Goal: Task Accomplishment & Management: Complete application form

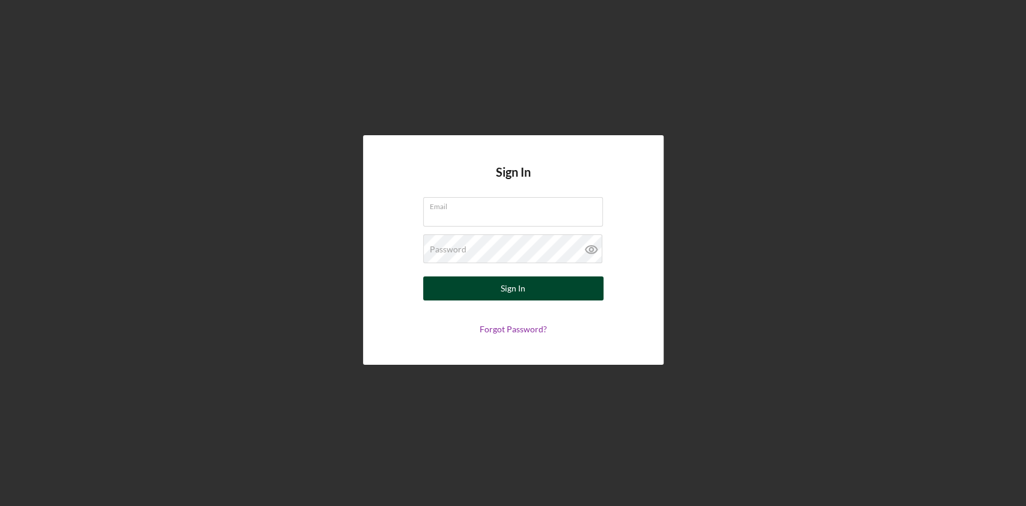
type input "[EMAIL_ADDRESS][DOMAIN_NAME]"
click at [505, 291] on div "Sign In" at bounding box center [512, 288] width 25 height 24
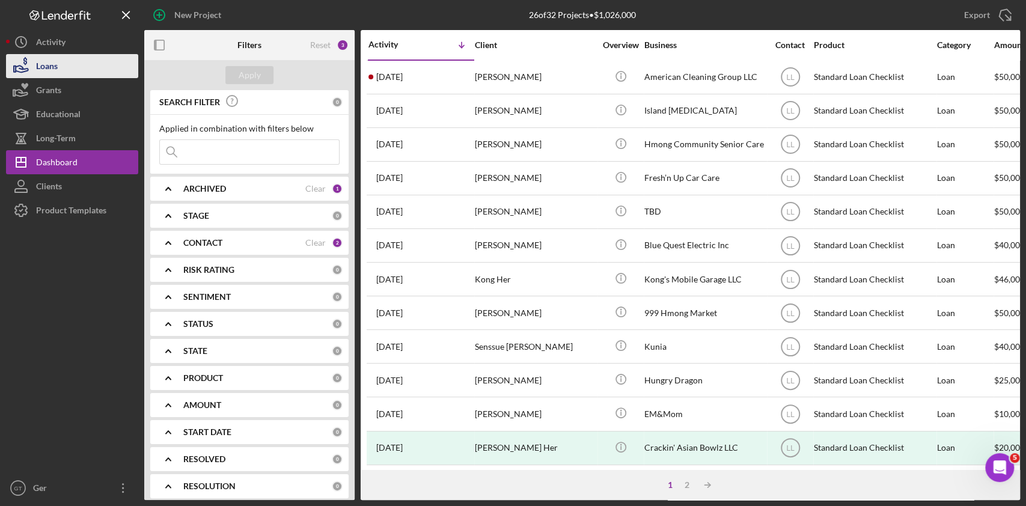
click at [73, 66] on button "Loans" at bounding box center [72, 66] width 132 height 24
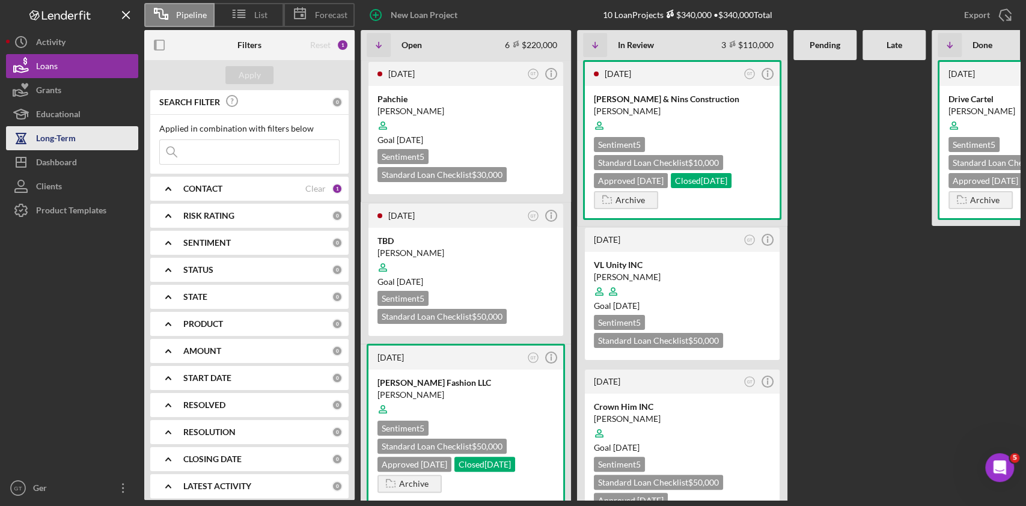
click at [70, 138] on div "Long-Term" at bounding box center [56, 139] width 40 height 27
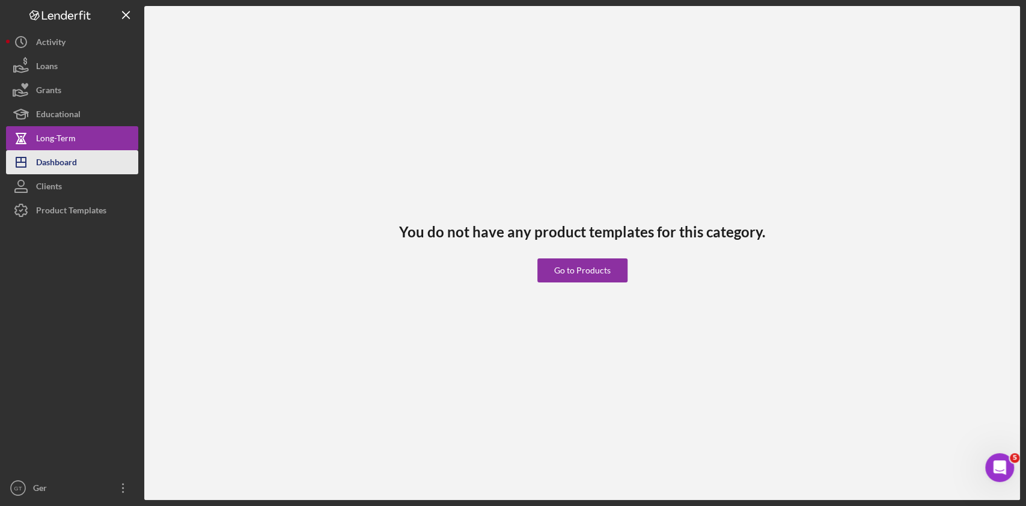
click at [87, 156] on button "Icon/Dashboard Dashboard" at bounding box center [72, 162] width 132 height 24
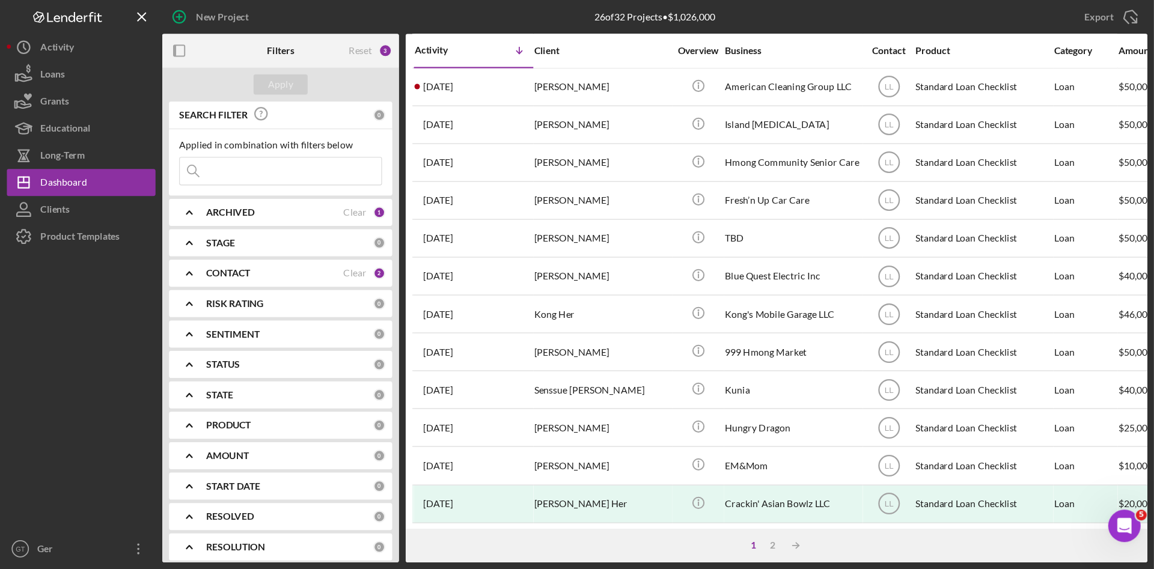
scroll to position [321, 0]
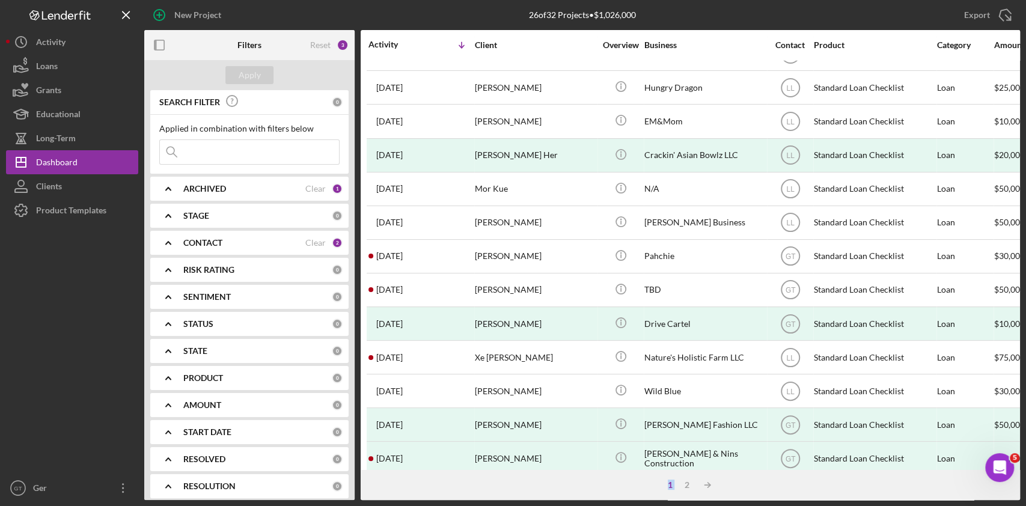
drag, startPoint x: 629, startPoint y: 470, endPoint x: 680, endPoint y: 472, distance: 50.5
click at [680, 472] on div "1 2 Icon/Table Sort Arrow" at bounding box center [689, 485] width 659 height 30
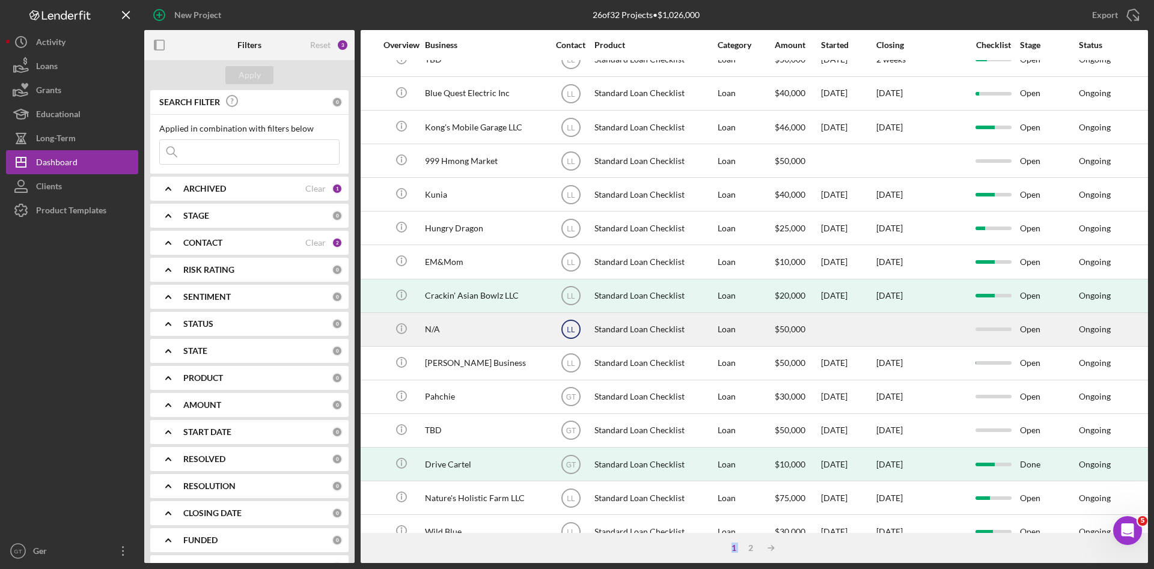
scroll to position [180, 219]
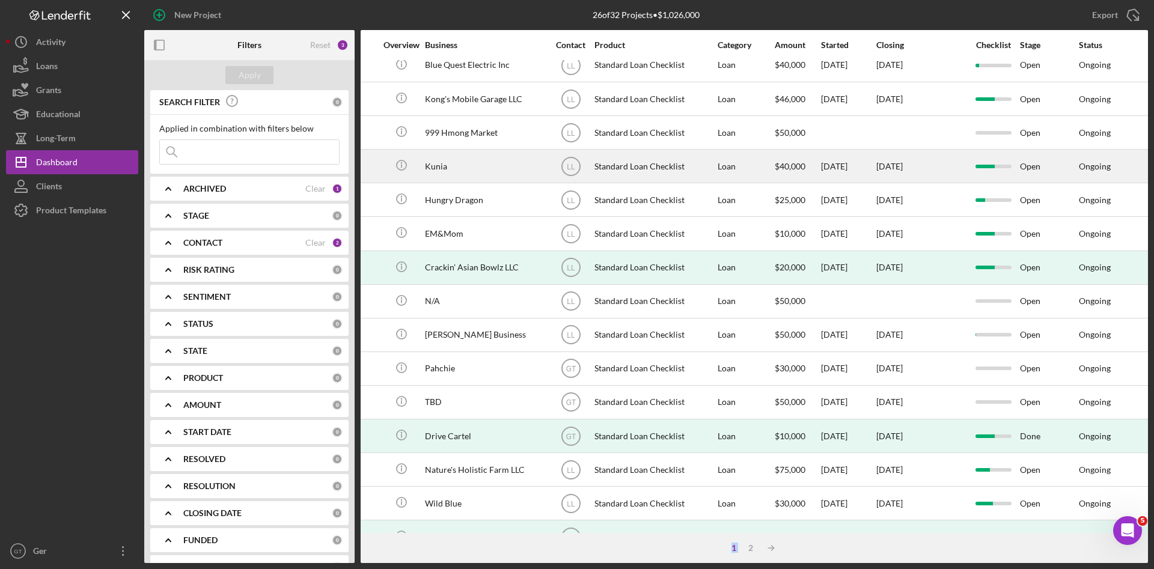
click at [683, 170] on div "Standard Loan Checklist" at bounding box center [654, 166] width 120 height 32
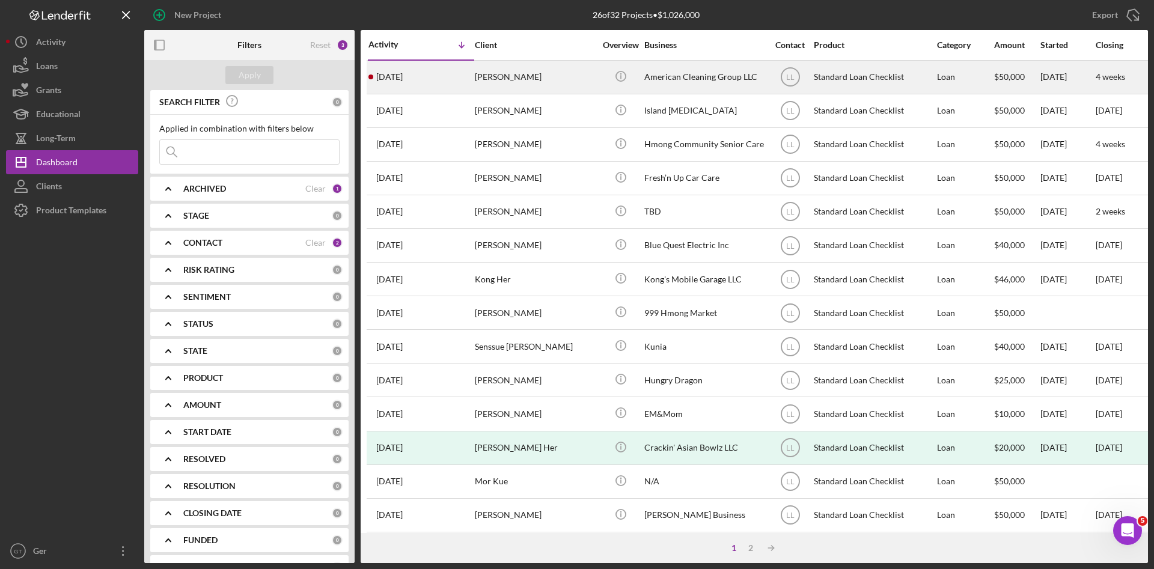
click at [661, 85] on div "American Cleaning Group LLC" at bounding box center [704, 77] width 120 height 32
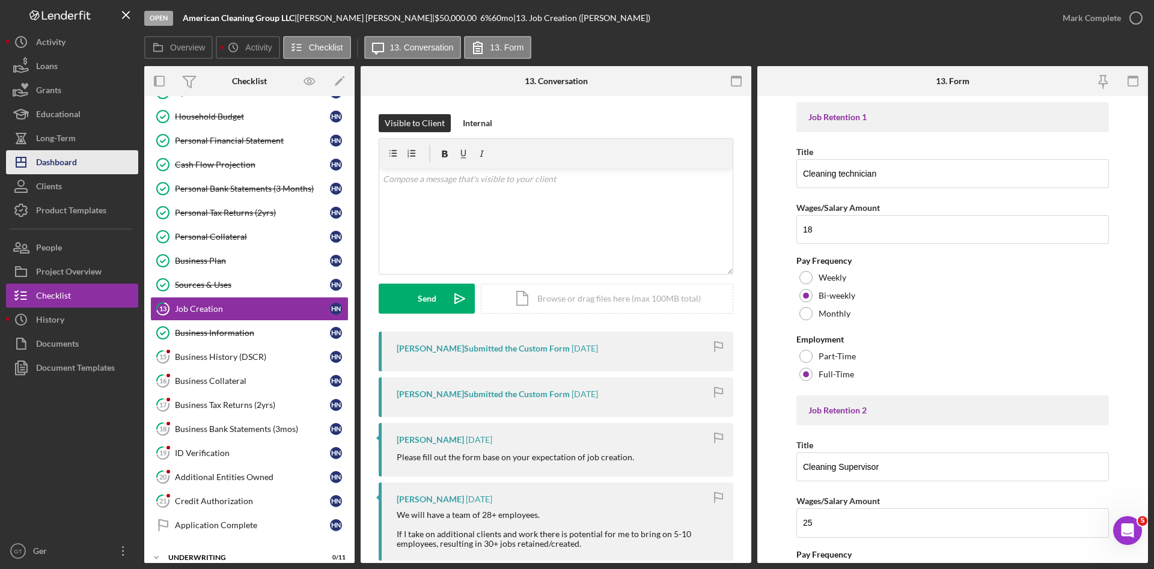
scroll to position [96, 0]
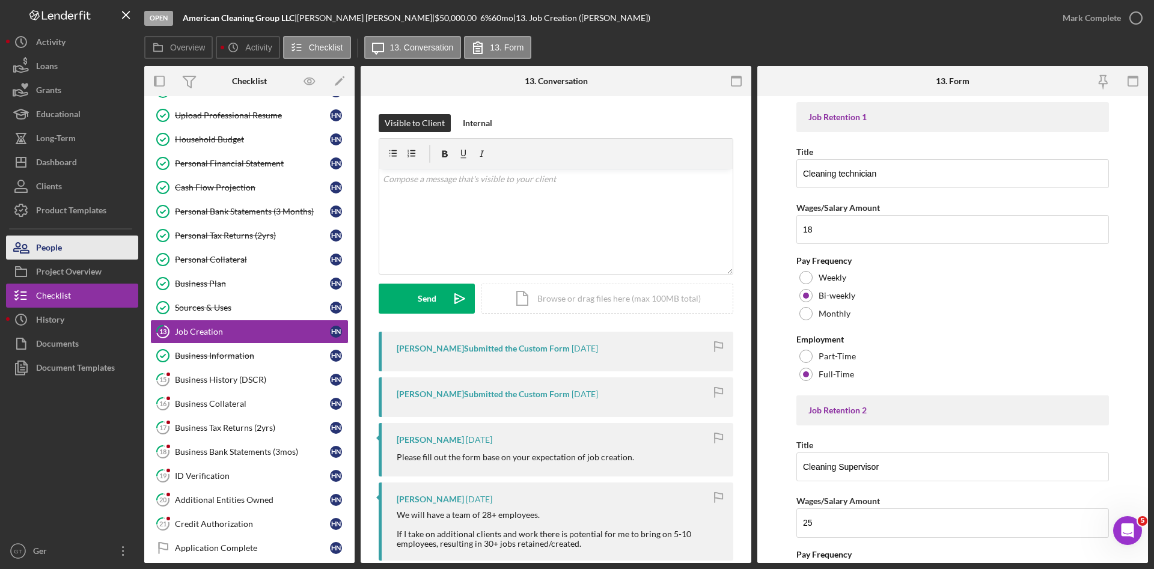
click at [81, 247] on button "People" at bounding box center [72, 248] width 132 height 24
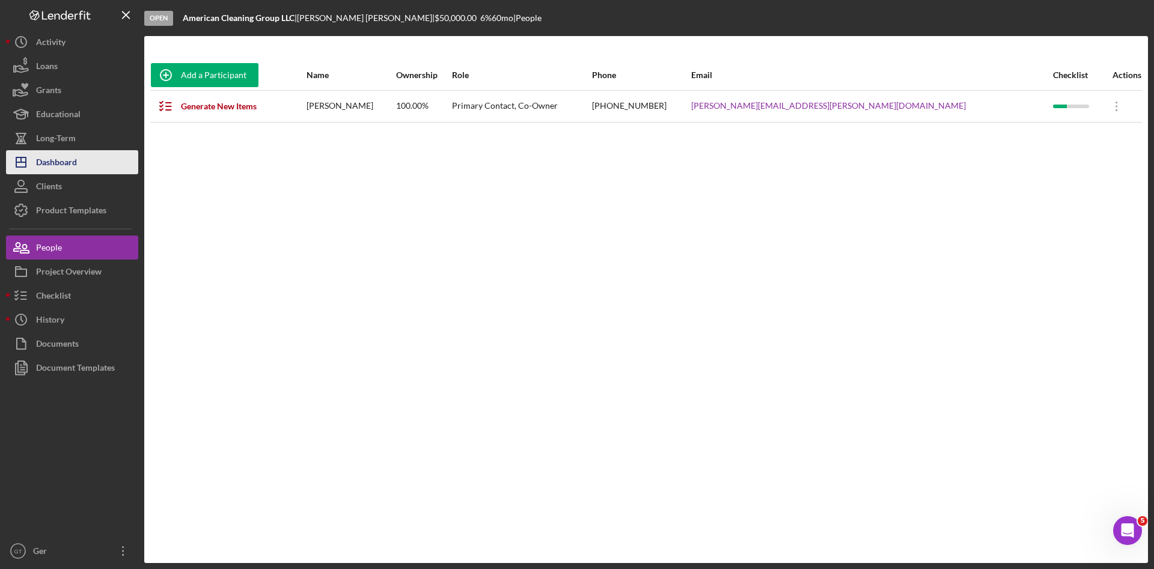
click at [90, 162] on button "Icon/Dashboard Dashboard" at bounding box center [72, 162] width 132 height 24
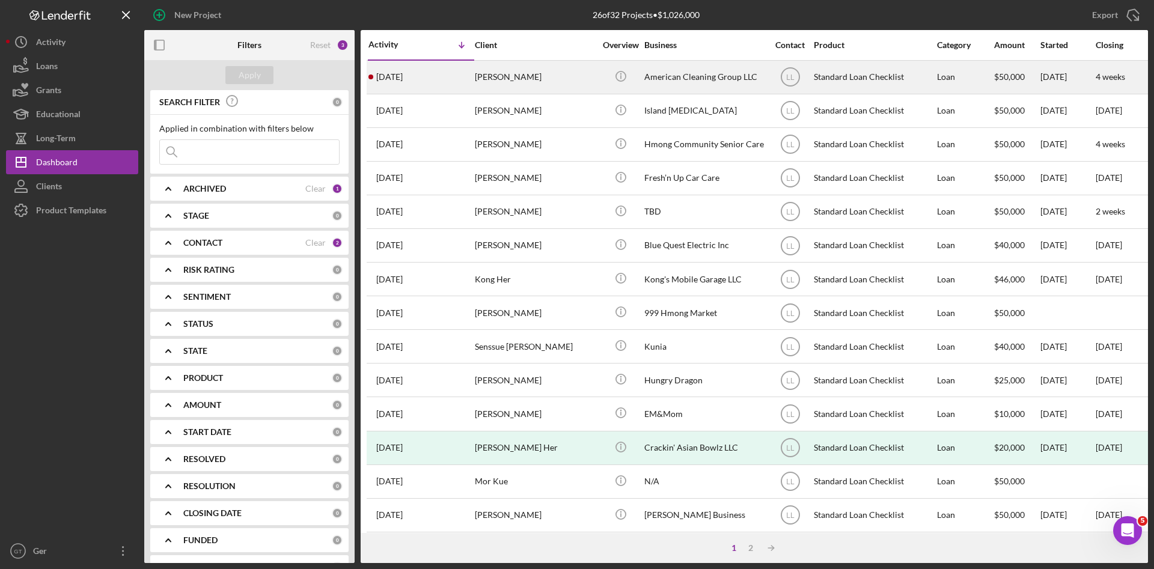
click at [602, 76] on div "Icon/Info" at bounding box center [620, 77] width 45 height 32
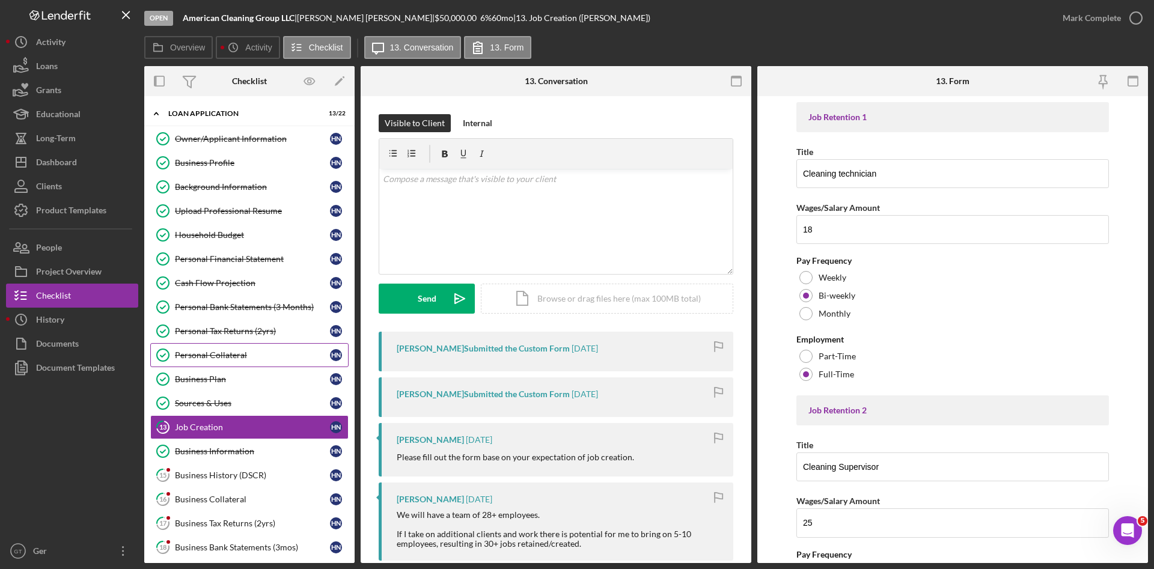
scroll to position [98, 0]
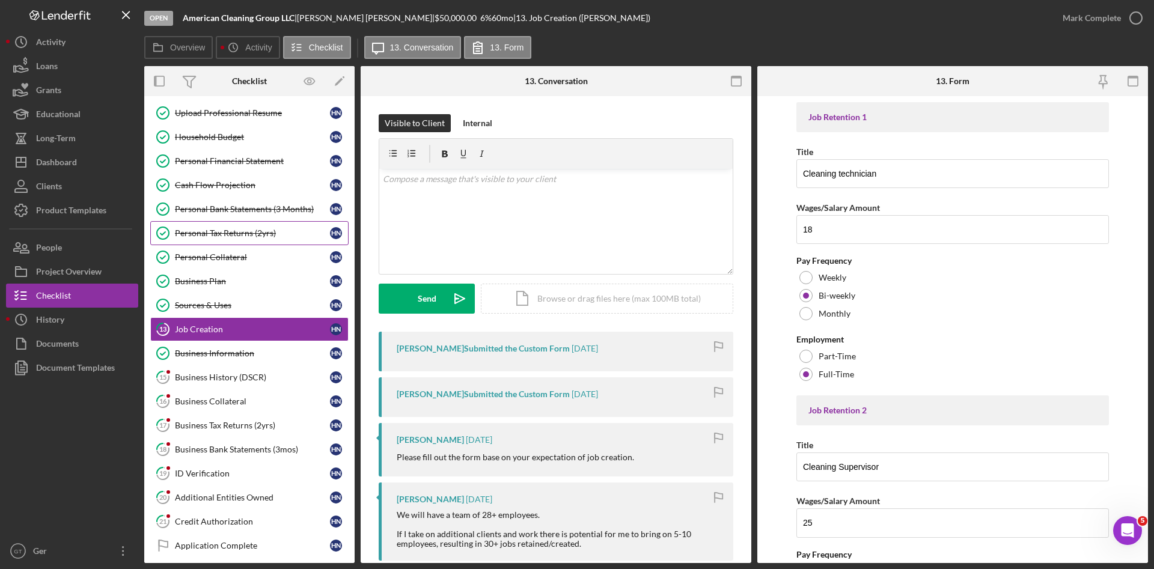
click at [244, 231] on div "Personal Tax Returns (2yrs)" at bounding box center [252, 233] width 155 height 10
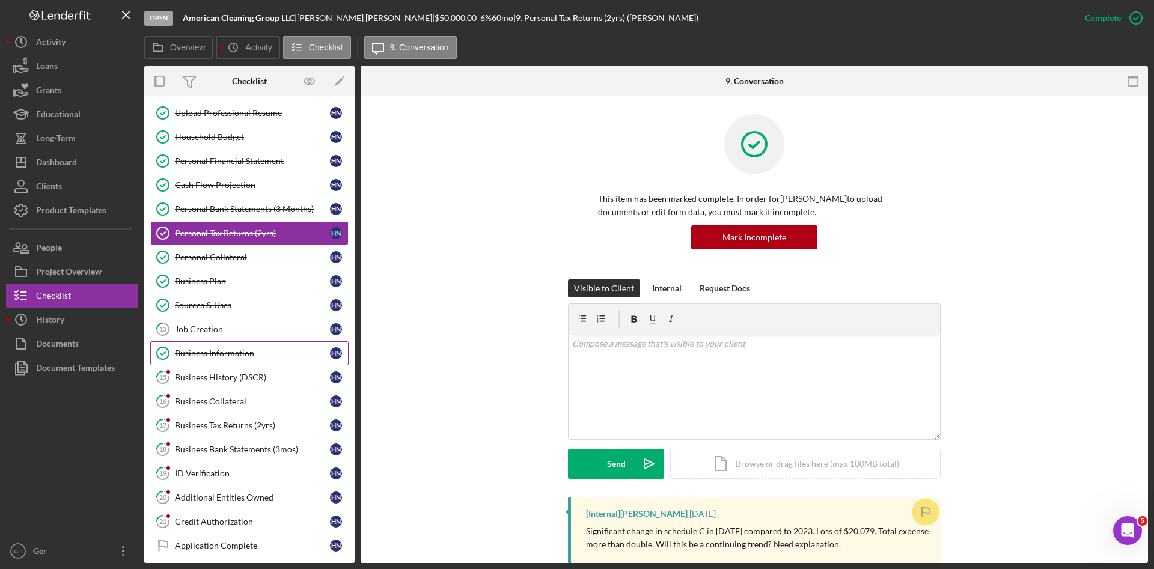
click at [231, 350] on div "Business Information" at bounding box center [252, 353] width 155 height 10
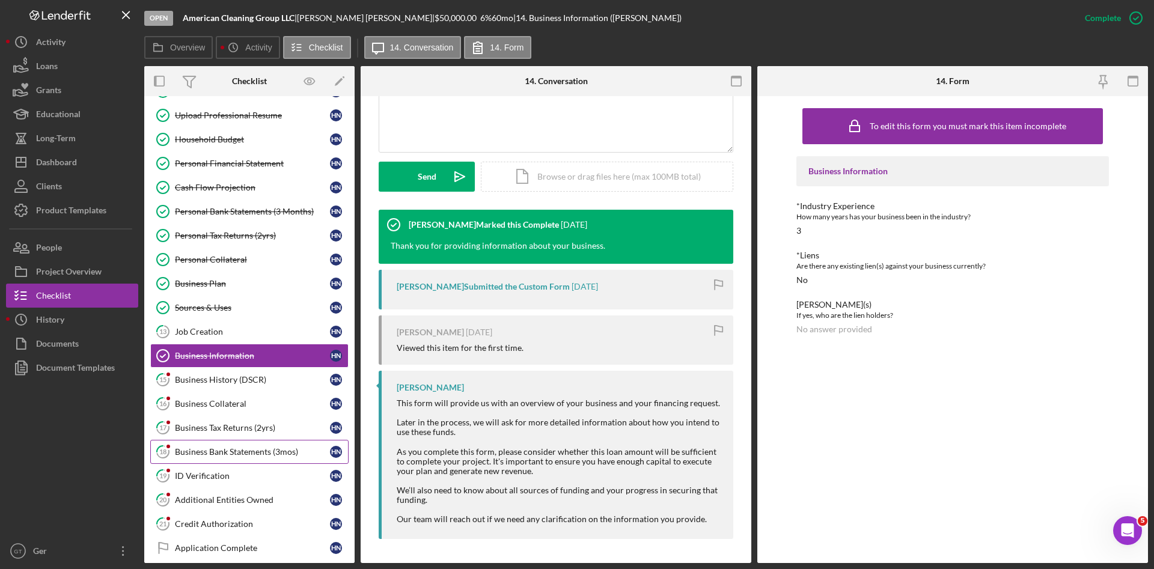
scroll to position [5, 0]
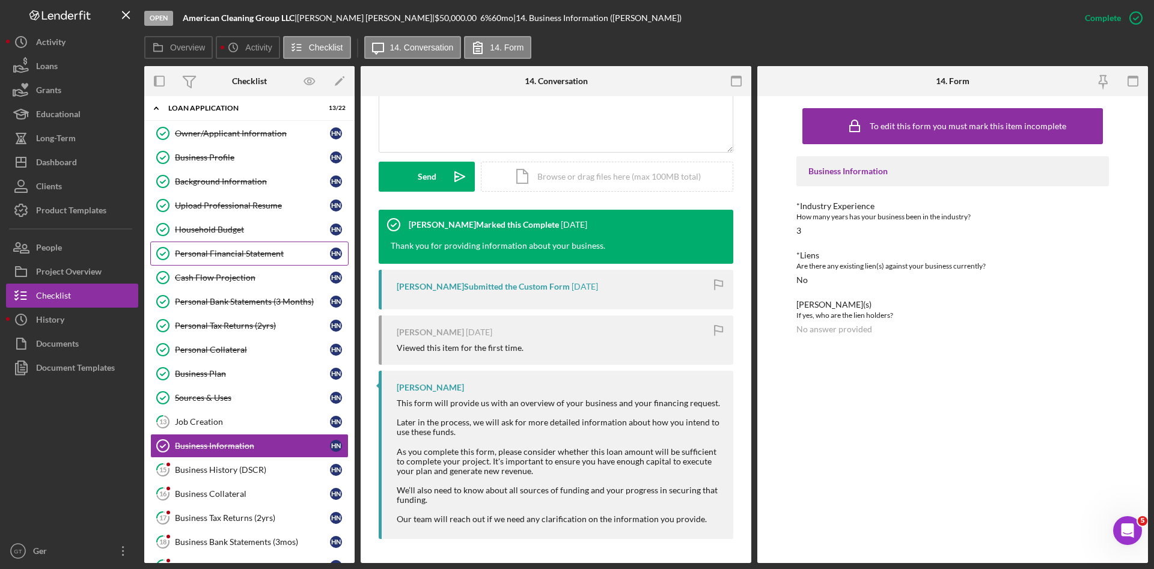
drag, startPoint x: 233, startPoint y: 247, endPoint x: 250, endPoint y: 255, distance: 19.1
click at [232, 248] on link "Personal Financial Statement Personal Financial Statement H N" at bounding box center [249, 254] width 198 height 24
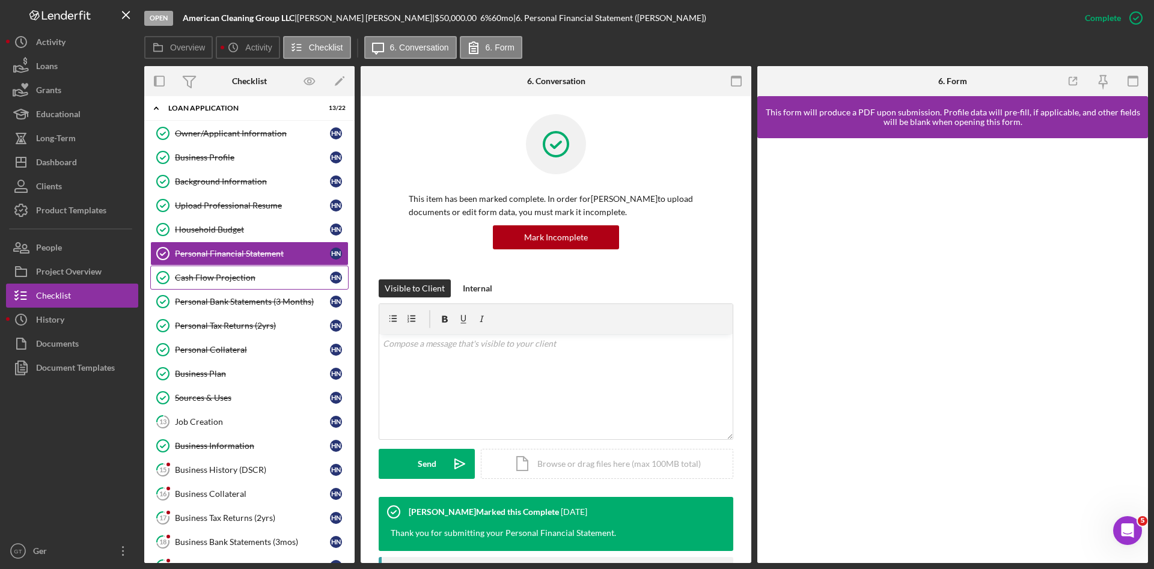
click at [271, 282] on link "Cash Flow Projection Cash Flow Projection H N" at bounding box center [249, 278] width 198 height 24
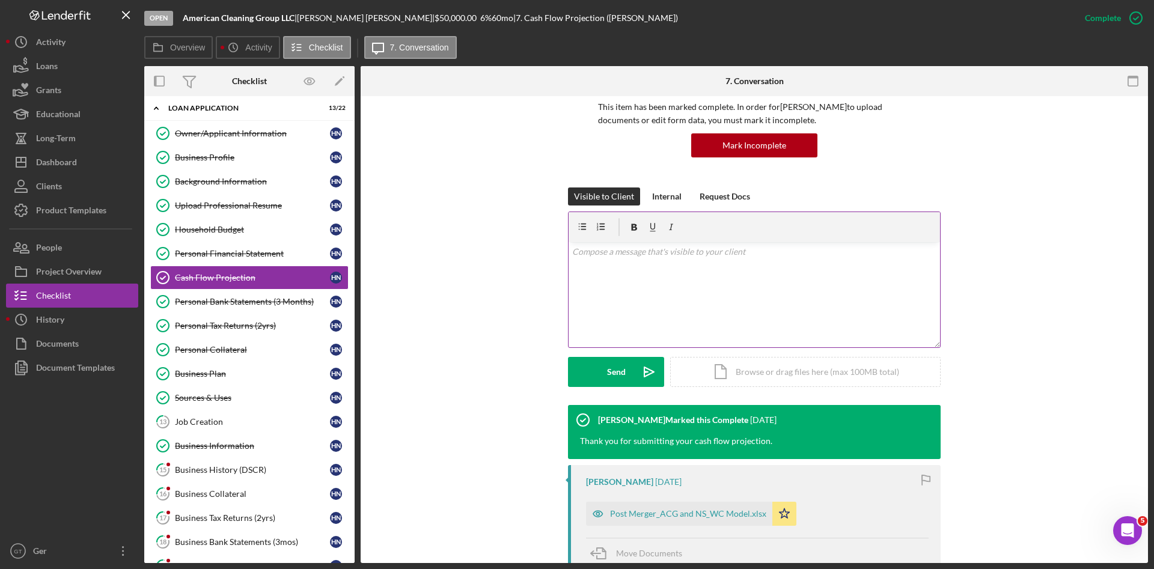
scroll to position [270, 0]
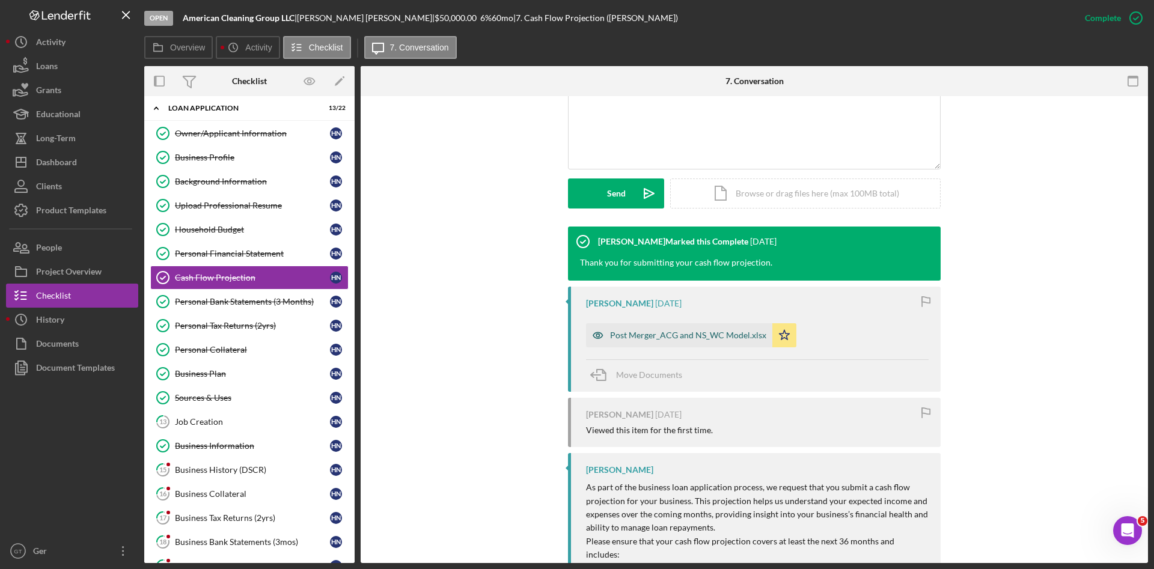
click at [682, 335] on div "Post Merger_ACG and NS_WC Model.xlsx" at bounding box center [688, 335] width 156 height 10
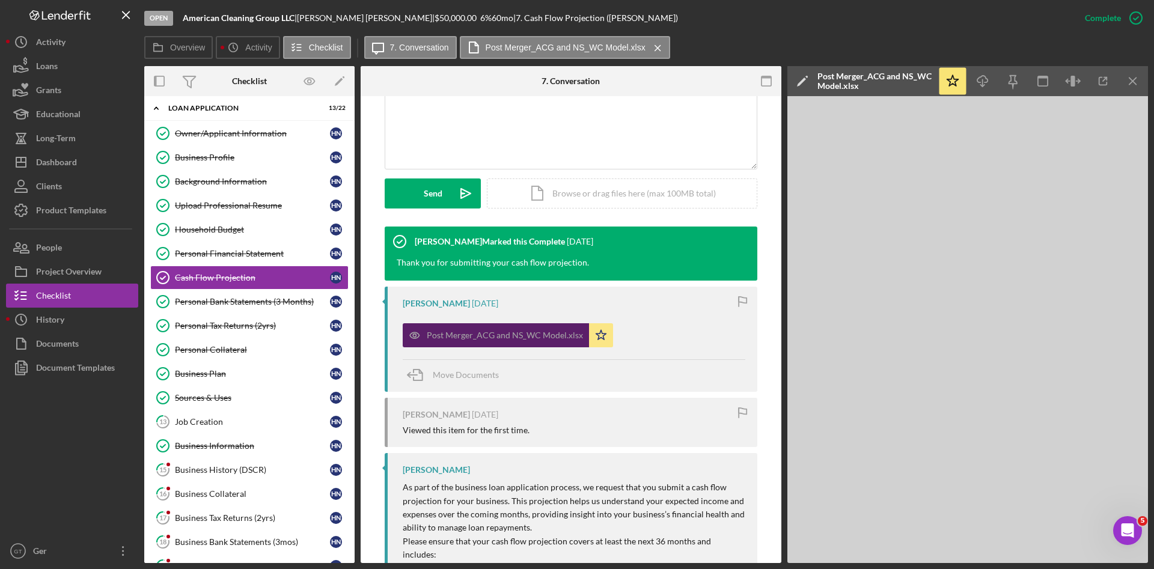
click at [537, 333] on div "Post Merger_ACG and NS_WC Model.xlsx" at bounding box center [505, 335] width 156 height 10
click at [455, 331] on div "Post Merger_ACG and NS_WC Model.xlsx" at bounding box center [505, 335] width 156 height 10
click at [1025, 82] on icon "button" at bounding box center [1102, 81] width 27 height 27
click at [423, 335] on icon "button" at bounding box center [415, 335] width 24 height 24
click at [865, 89] on div "Post Merger_ACG and NS_WC Model.xlsx" at bounding box center [874, 80] width 114 height 19
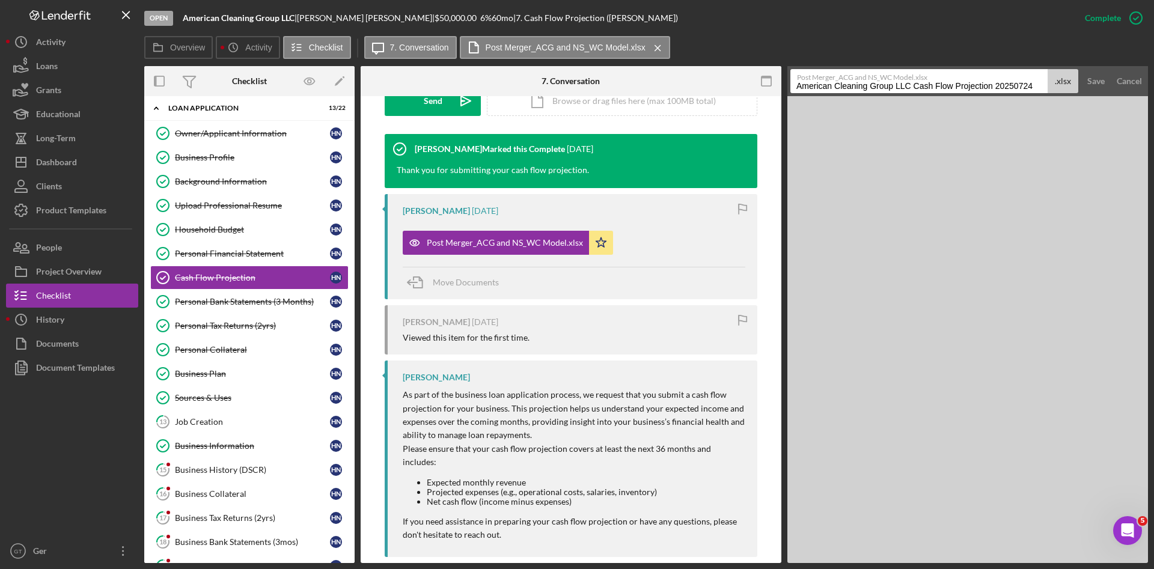
scroll to position [367, 0]
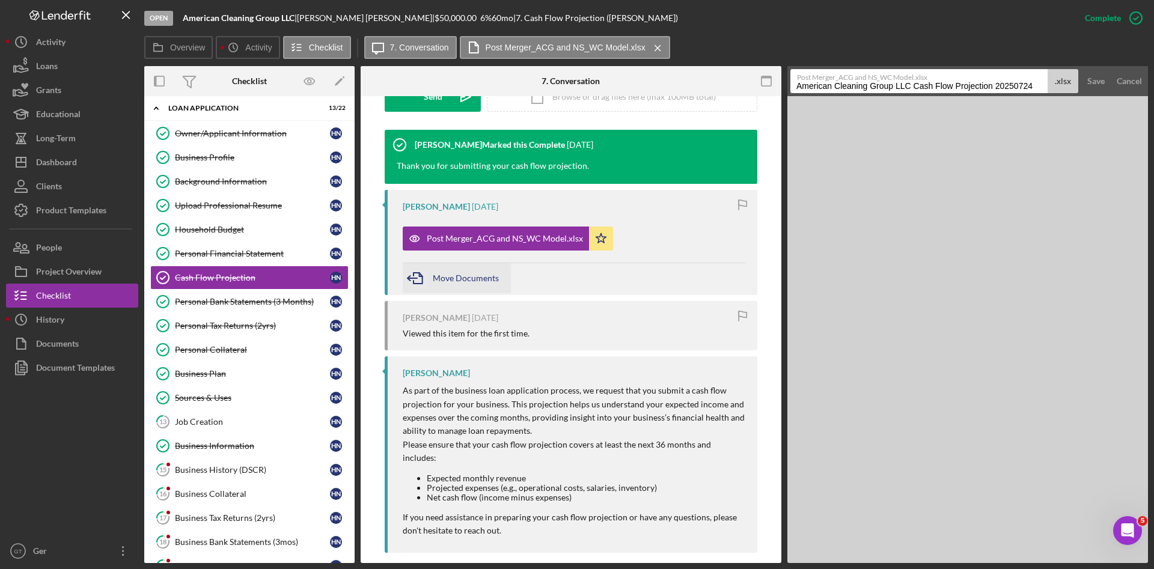
click at [454, 278] on span "Move Documents" at bounding box center [466, 278] width 66 height 10
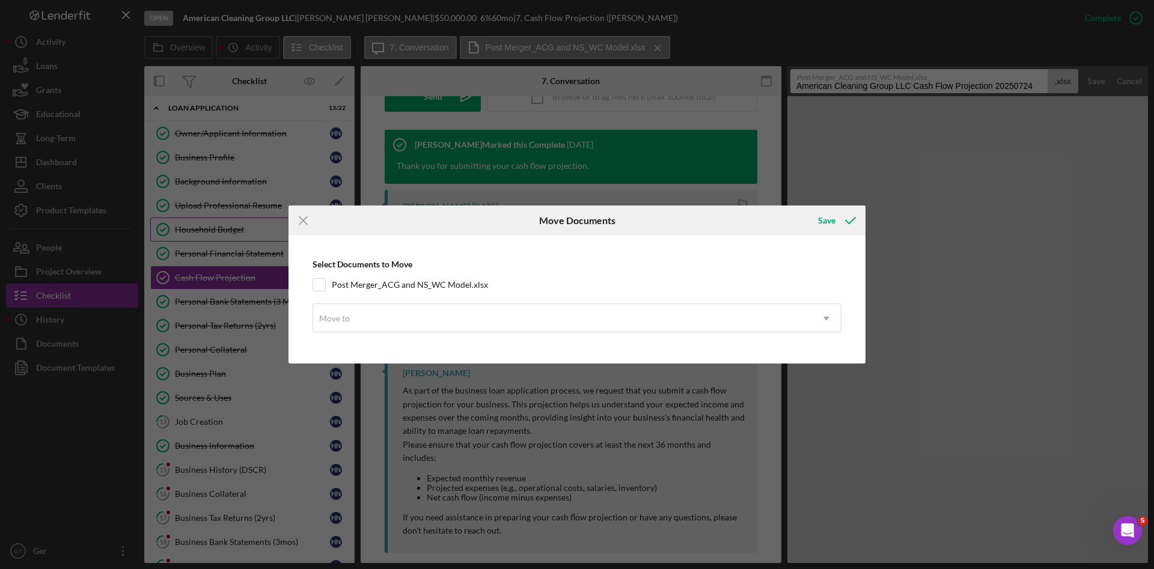
drag, startPoint x: 303, startPoint y: 218, endPoint x: 335, endPoint y: 222, distance: 32.1
click at [304, 218] on icon "Icon/Menu Close" at bounding box center [303, 220] width 30 height 30
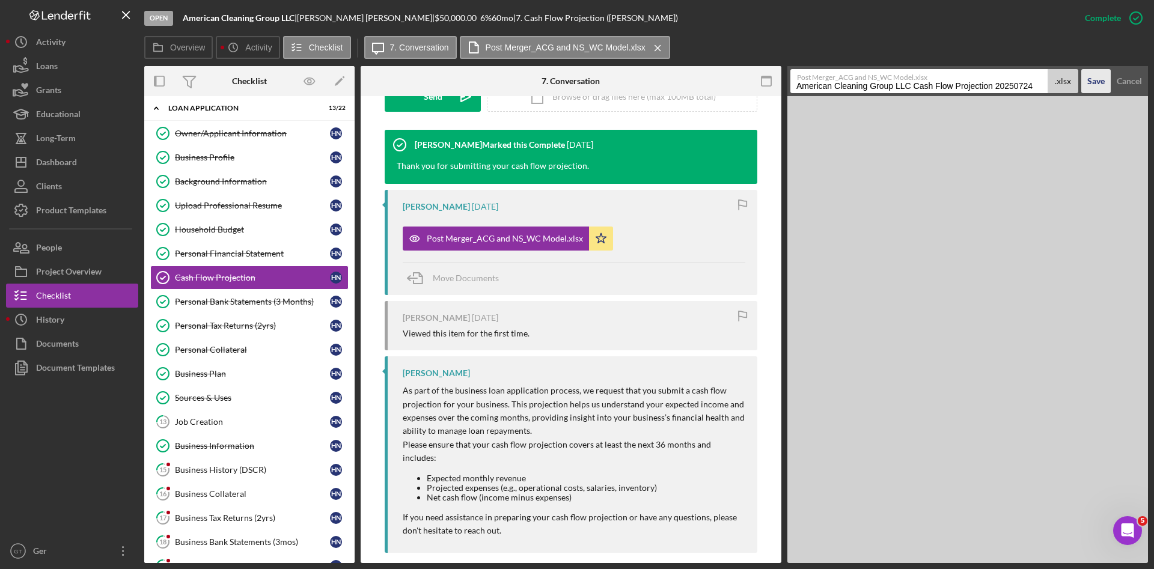
click at [1025, 80] on button "Save" at bounding box center [1095, 81] width 29 height 24
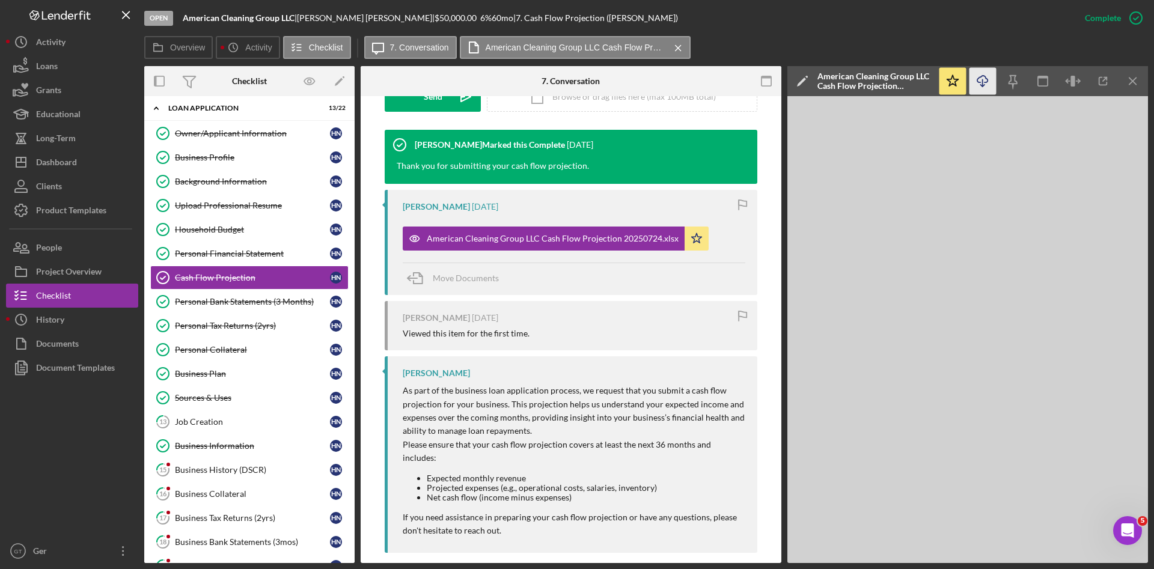
click at [984, 78] on icon "Icon/Download" at bounding box center [982, 81] width 27 height 27
click at [217, 395] on div "Sources & Uses" at bounding box center [252, 398] width 155 height 10
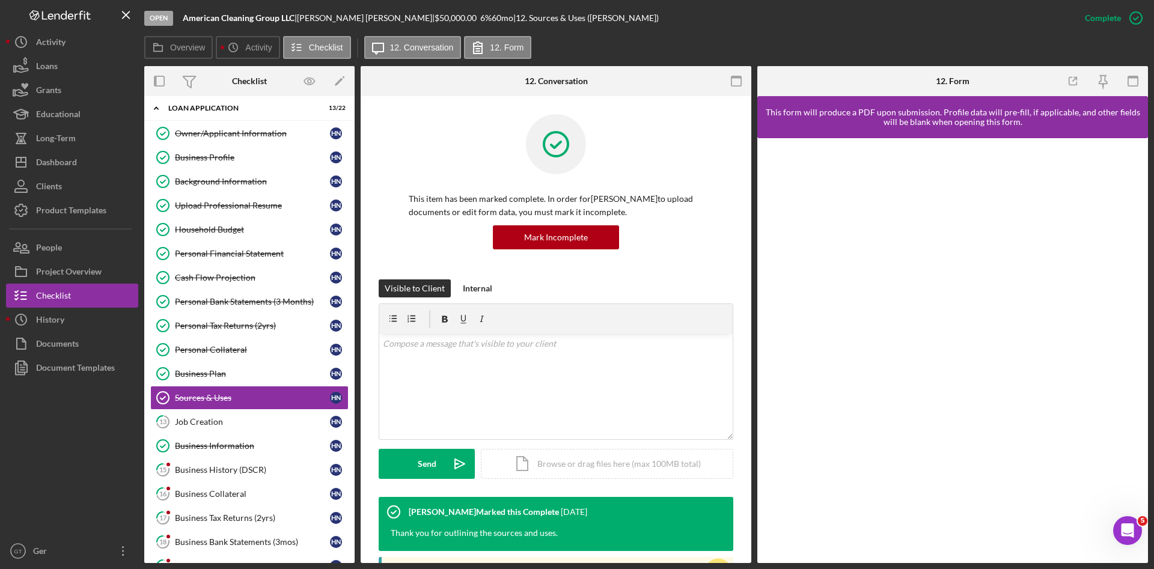
scroll to position [360, 0]
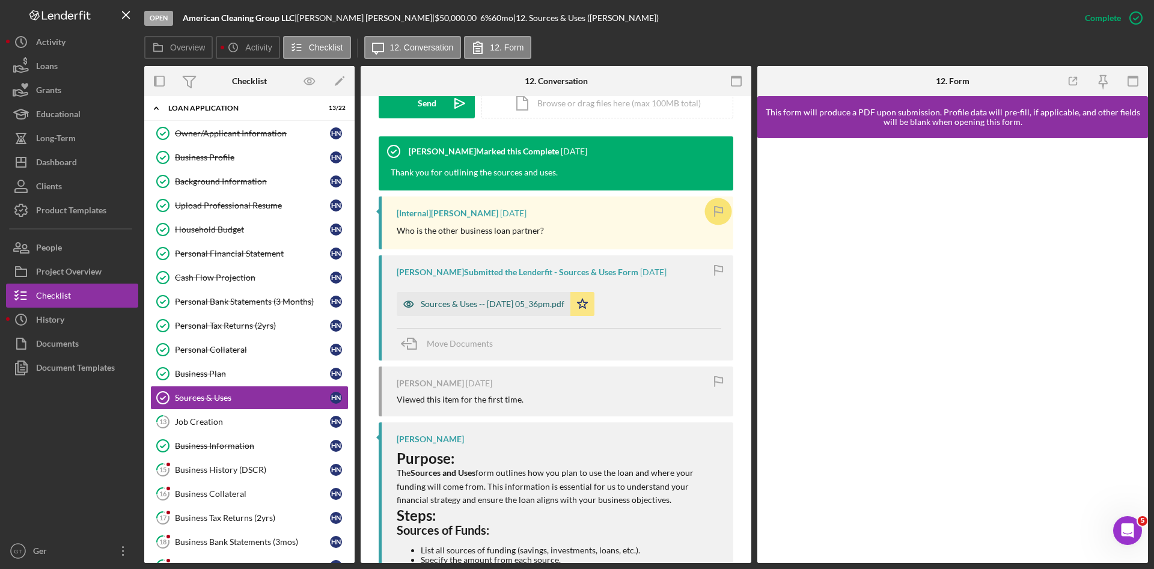
click at [528, 303] on div "Sources & Uses -- [DATE] 05_36pm.pdf" at bounding box center [493, 304] width 144 height 10
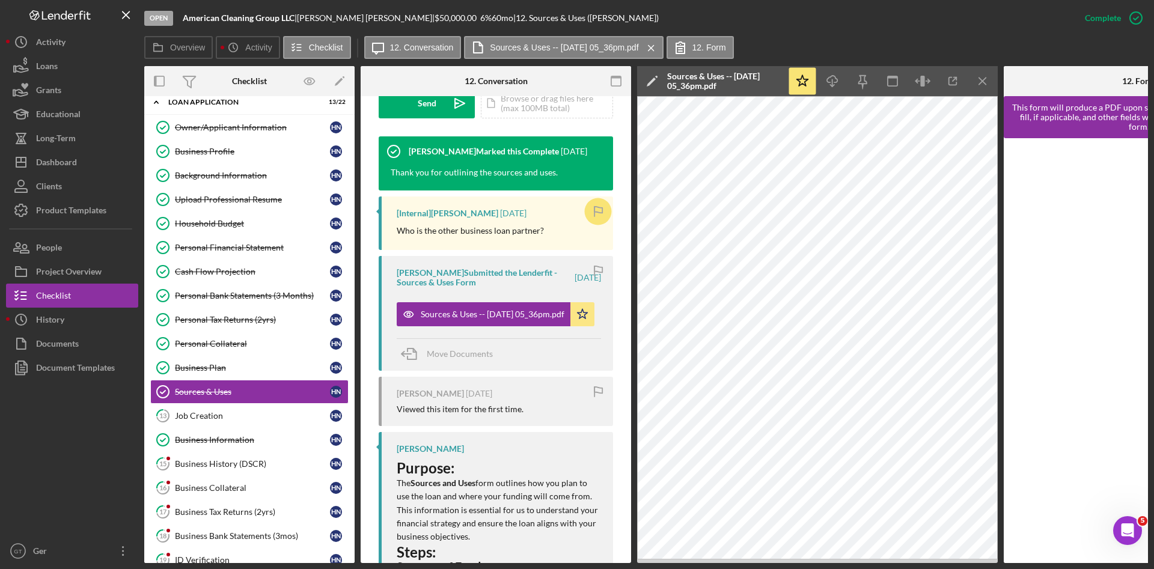
scroll to position [0, 0]
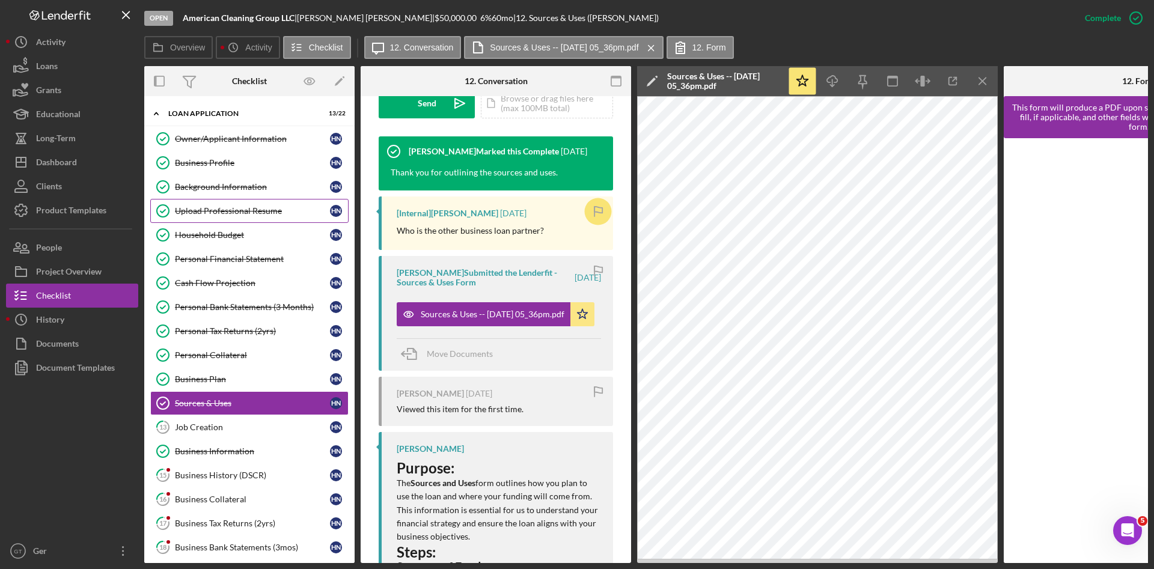
click at [249, 211] on div "Upload Professional Resume" at bounding box center [252, 211] width 155 height 10
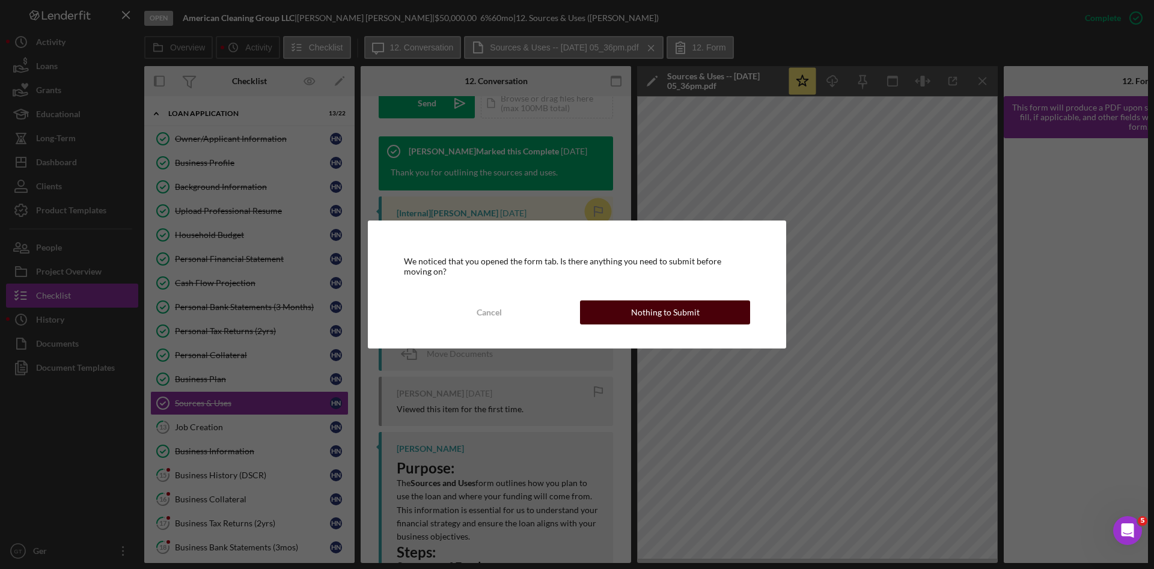
click at [645, 314] on div "Nothing to Submit" at bounding box center [665, 312] width 68 height 24
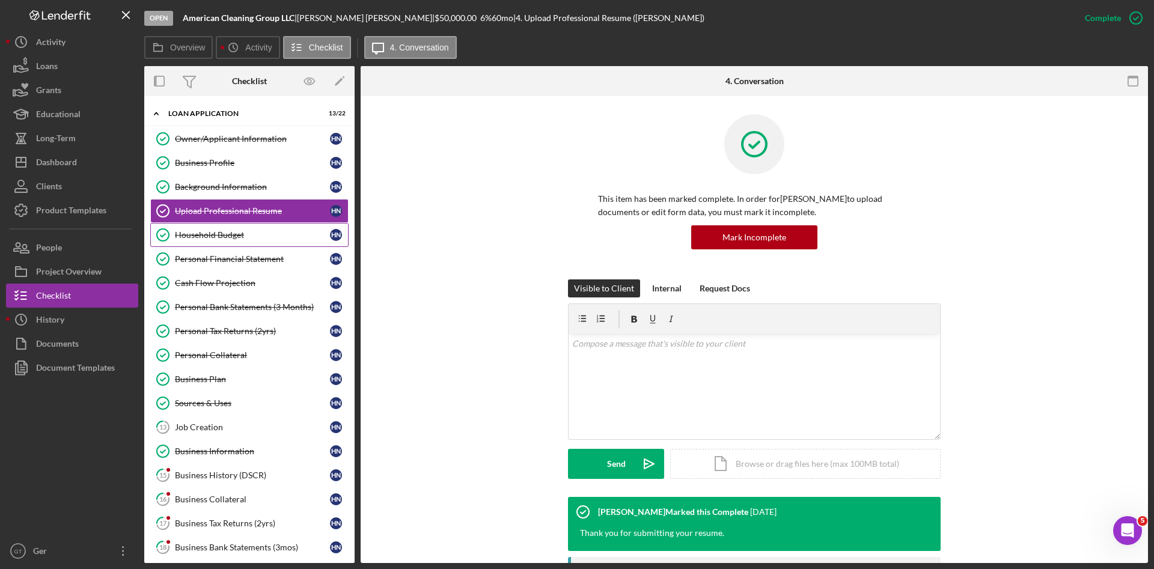
click at [244, 240] on link "Household Budget Household Budget H N" at bounding box center [249, 235] width 198 height 24
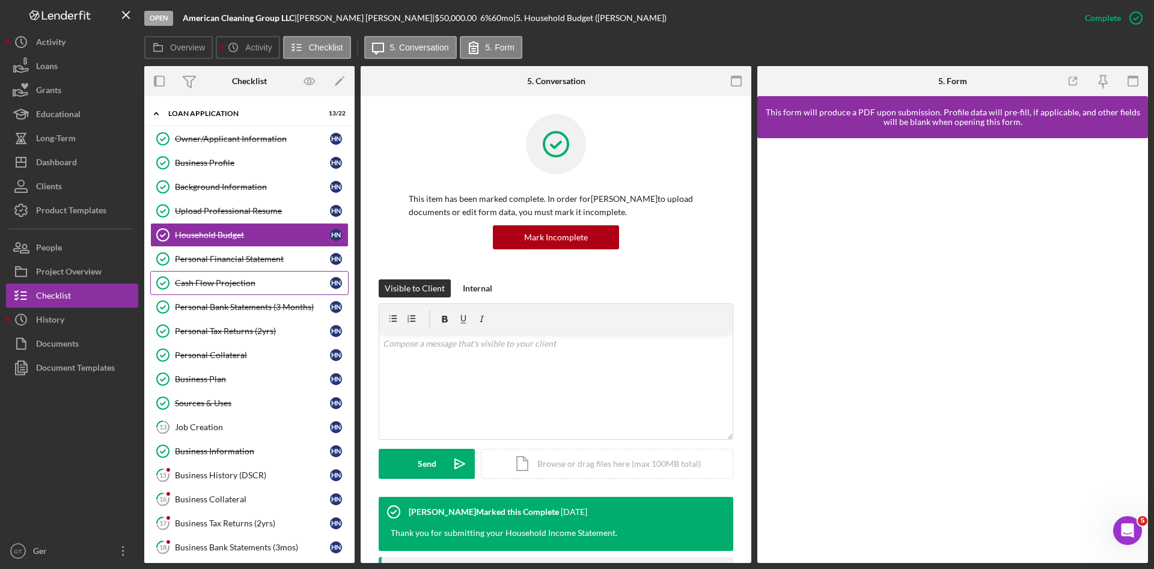
click at [249, 276] on link "Cash Flow Projection Cash Flow Projection H N" at bounding box center [249, 283] width 198 height 24
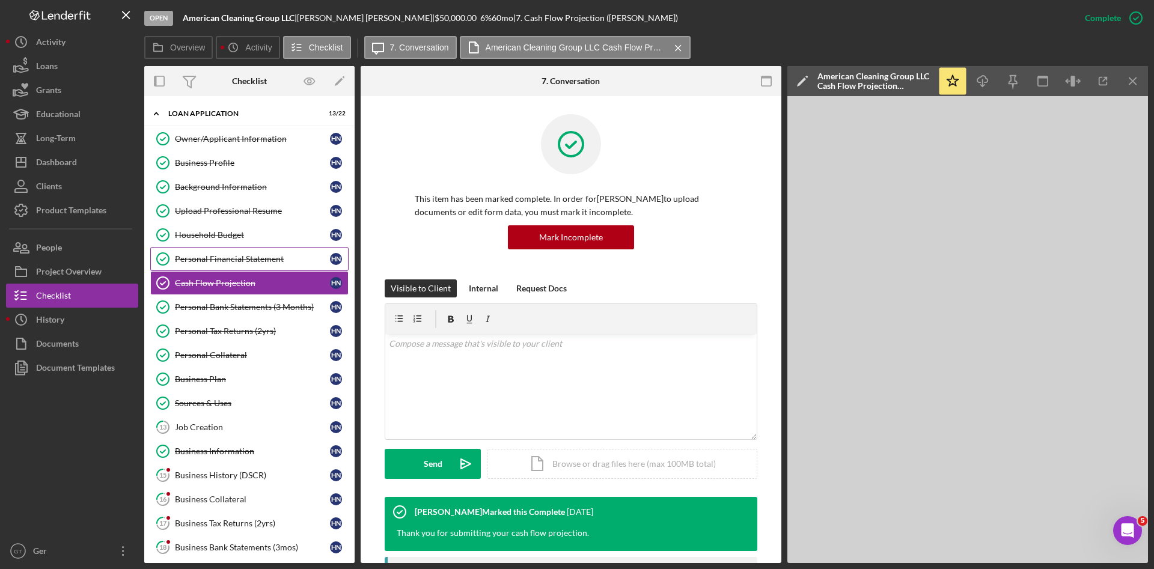
click at [248, 266] on link "Personal Financial Statement Personal Financial Statement H N" at bounding box center [249, 259] width 198 height 24
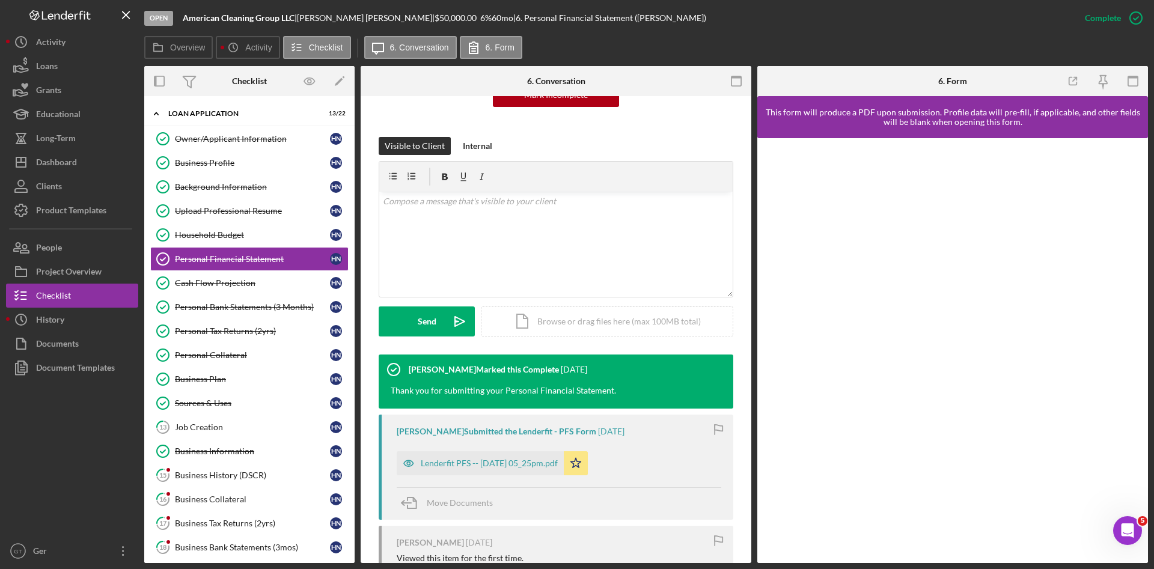
scroll to position [270, 0]
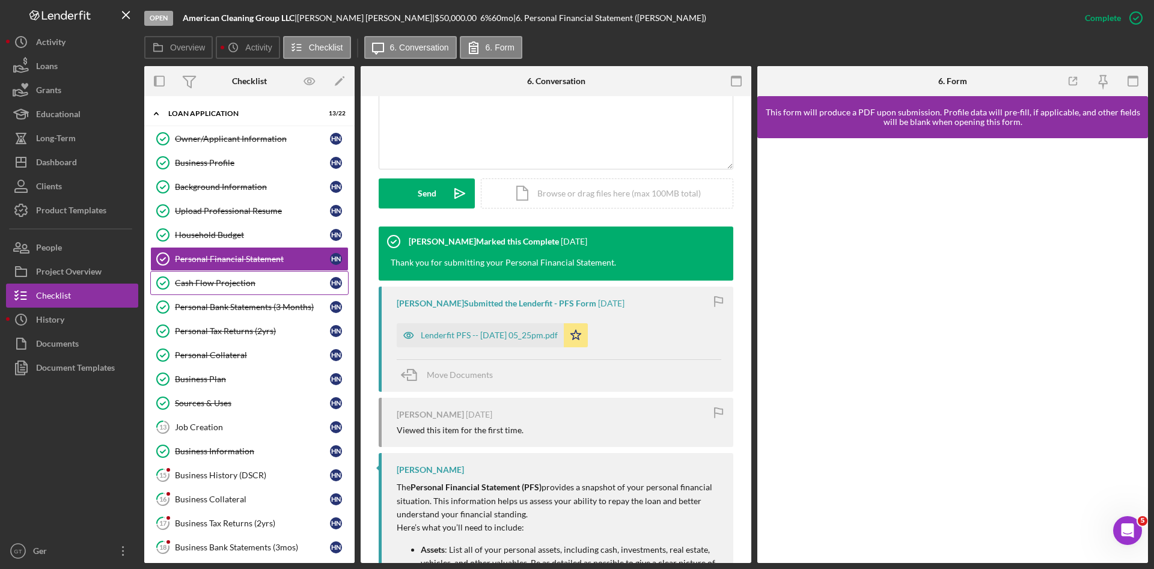
click at [249, 285] on div "Cash Flow Projection" at bounding box center [252, 283] width 155 height 10
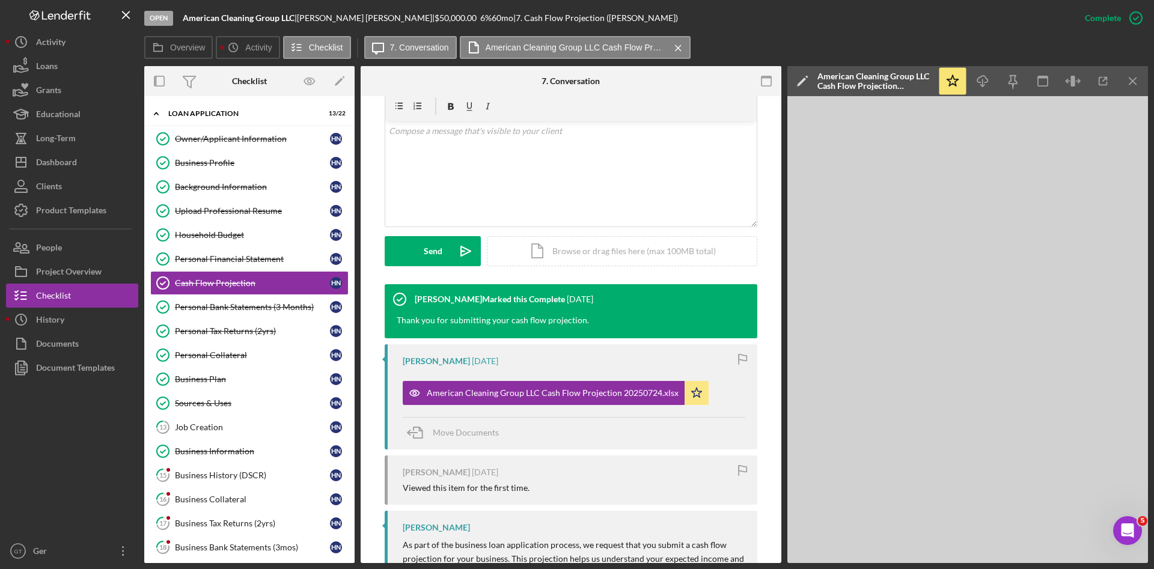
scroll to position [367, 0]
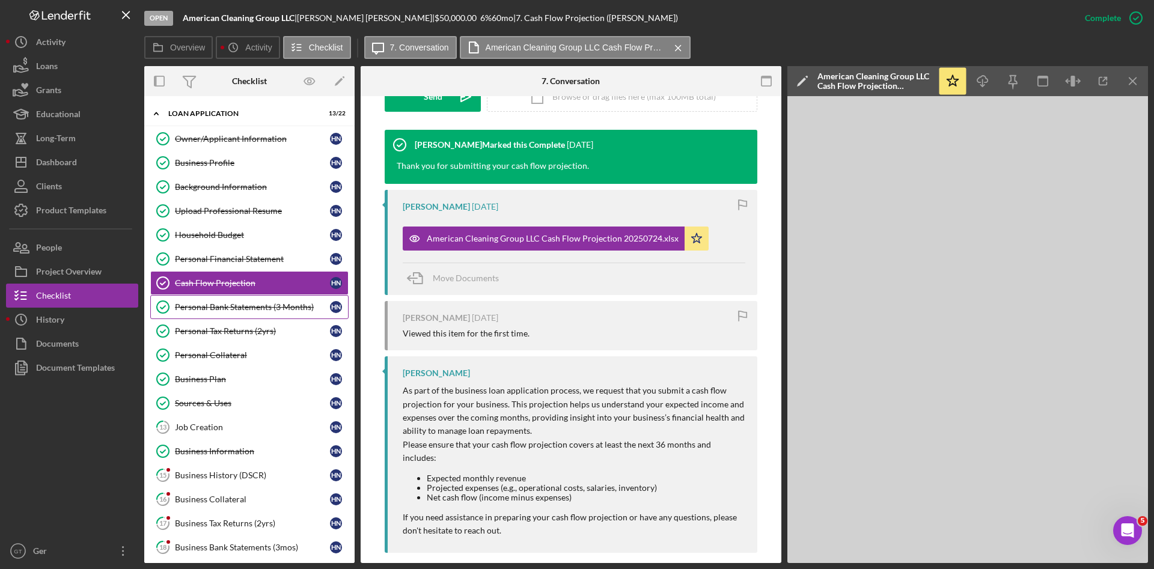
click at [248, 312] on link "Personal Bank Statements (3 Months) Personal Bank Statements (3 Months) H N" at bounding box center [249, 307] width 198 height 24
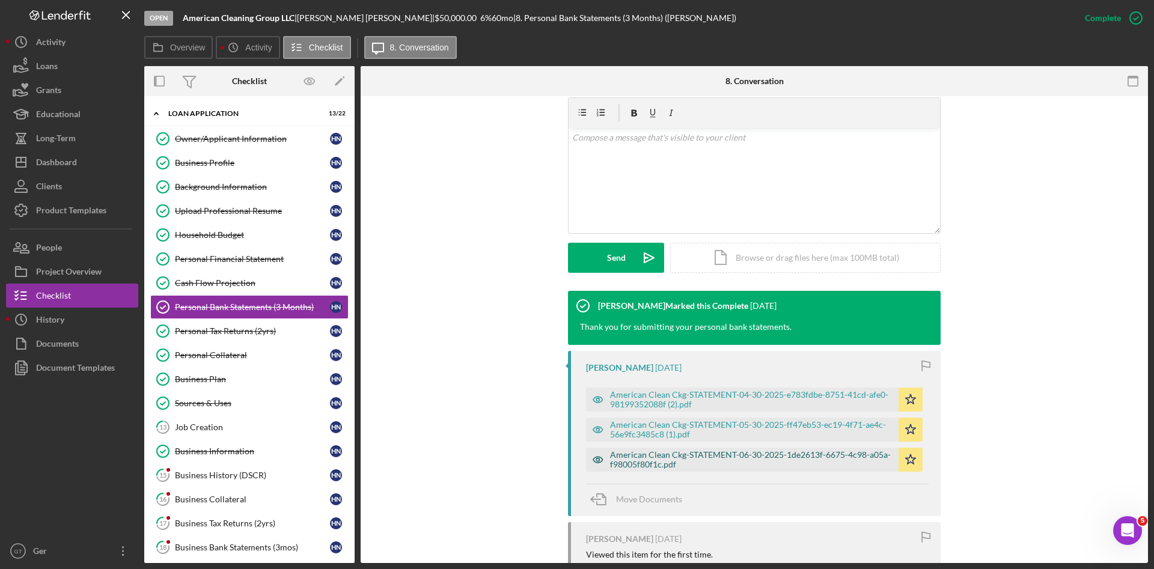
scroll to position [360, 0]
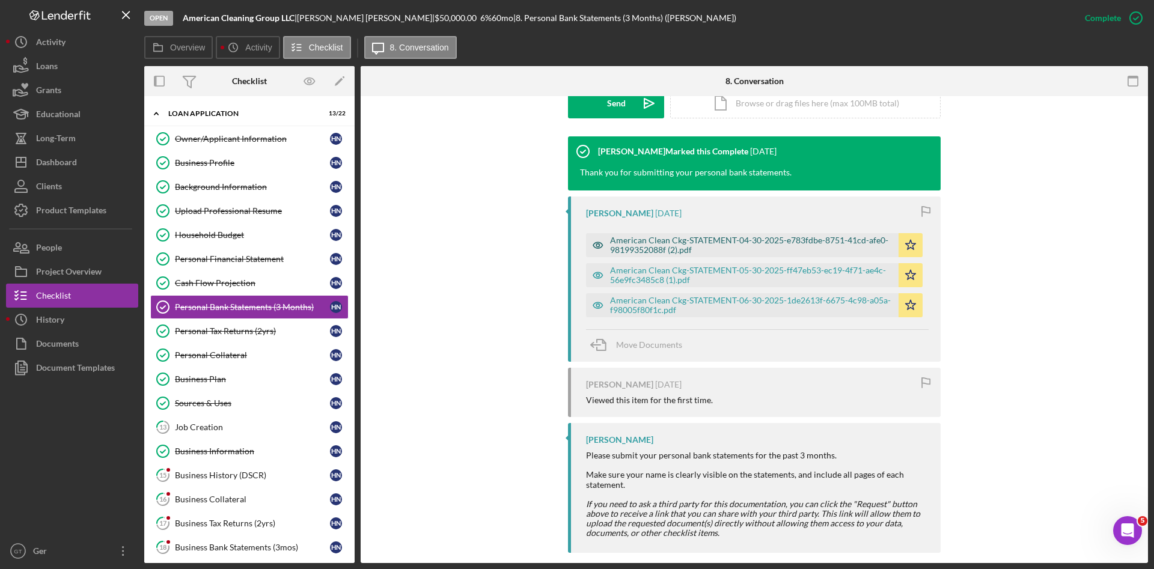
click at [683, 240] on div "American Clean Ckg-STATEMENT-04-30-2025-e783fdbe-8751-41cd-afe0-98199352088f (2…" at bounding box center [751, 245] width 282 height 19
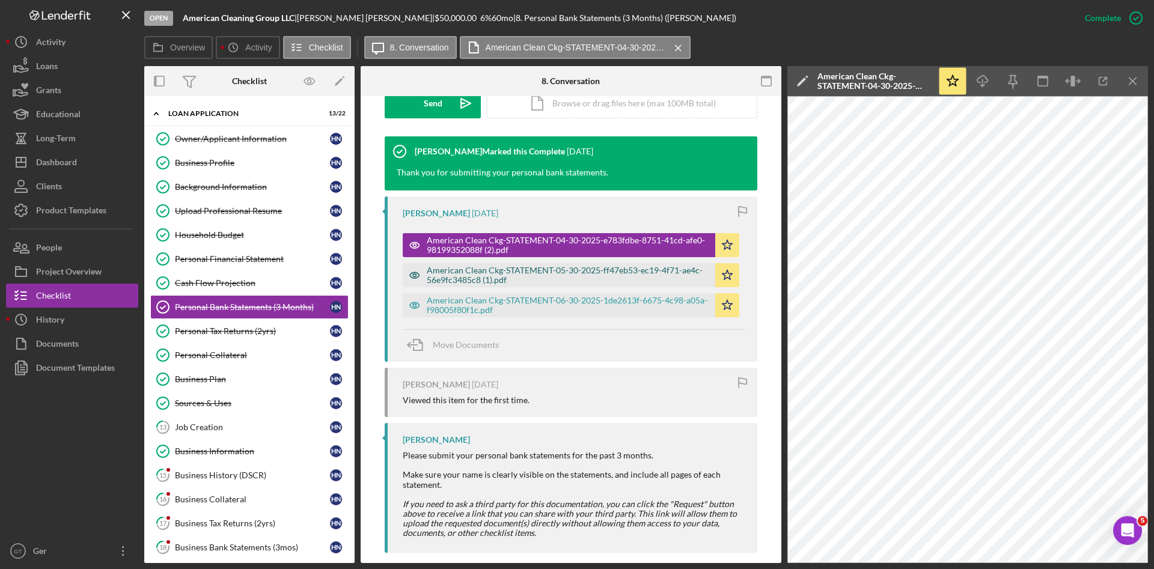
click at [634, 266] on div "American Clean Ckg-STATEMENT-05-30-2025-ff47eb53-ec19-4f71-ae4c-56e9fc3485c8 (1…" at bounding box center [568, 275] width 282 height 19
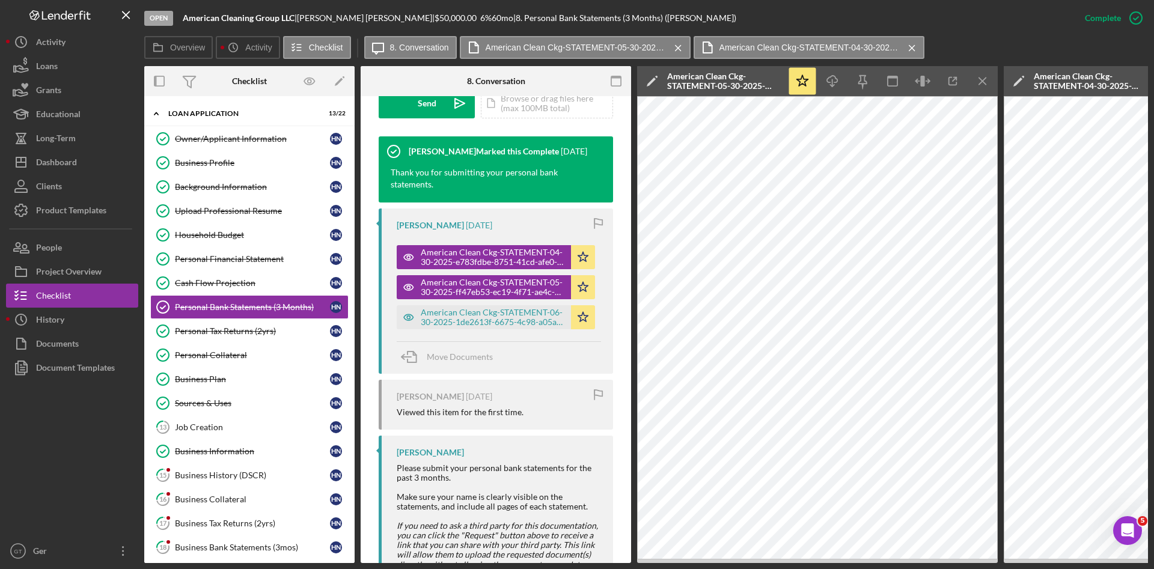
drag, startPoint x: 983, startPoint y: 86, endPoint x: 990, endPoint y: 94, distance: 10.7
click at [983, 87] on icon "Icon/Menu Close" at bounding box center [982, 81] width 27 height 27
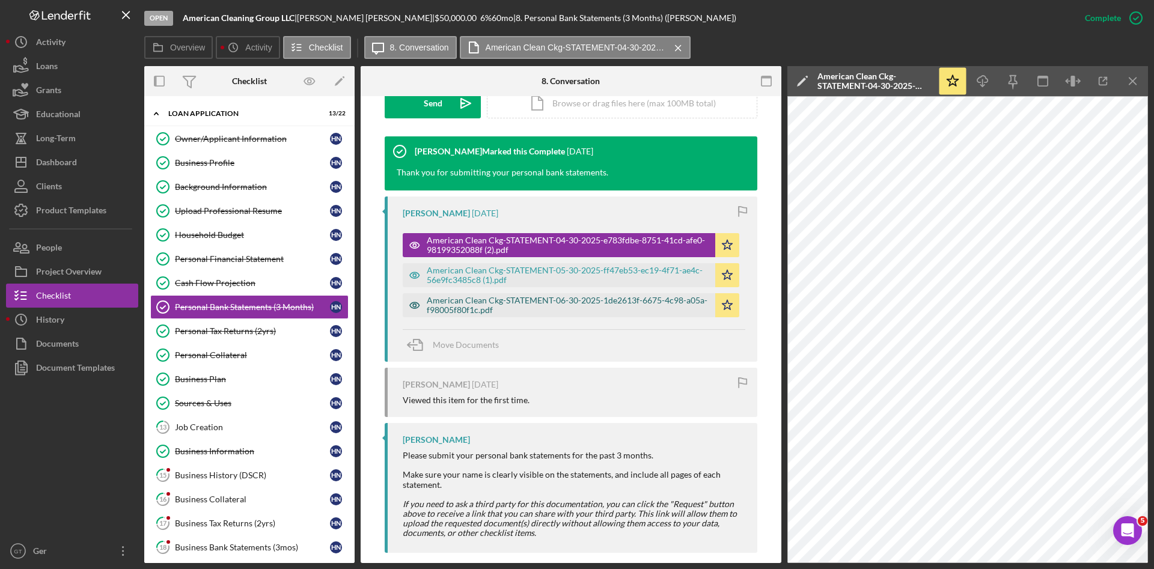
click at [621, 303] on div "American Clean Ckg-STATEMENT-06-30-2025-1de2613f-6675-4c98-a05a-f98005f80f1c.pdf" at bounding box center [568, 305] width 282 height 19
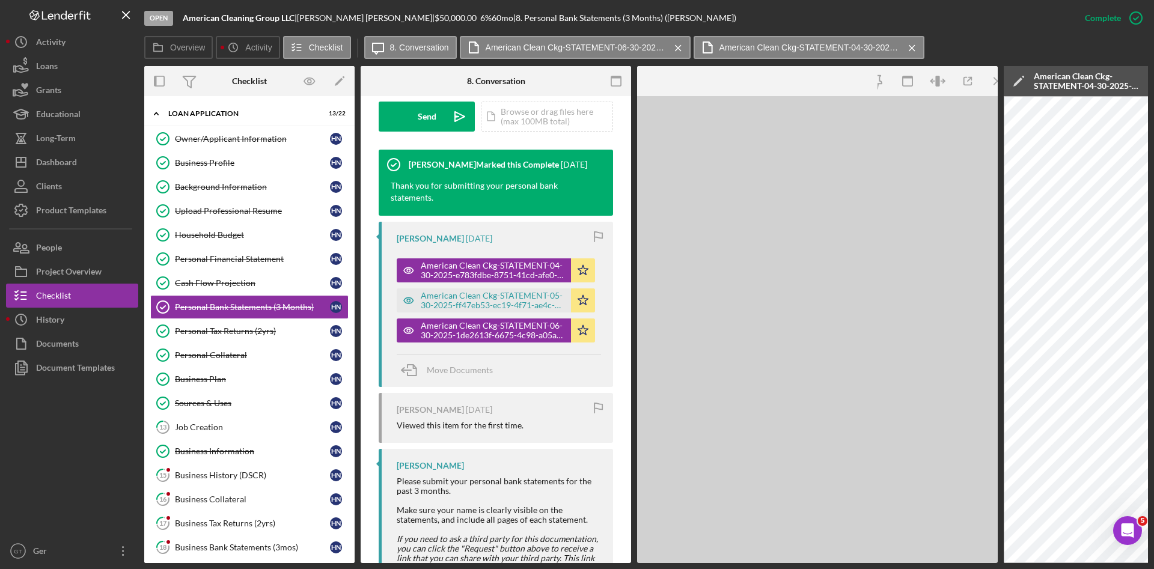
scroll to position [374, 0]
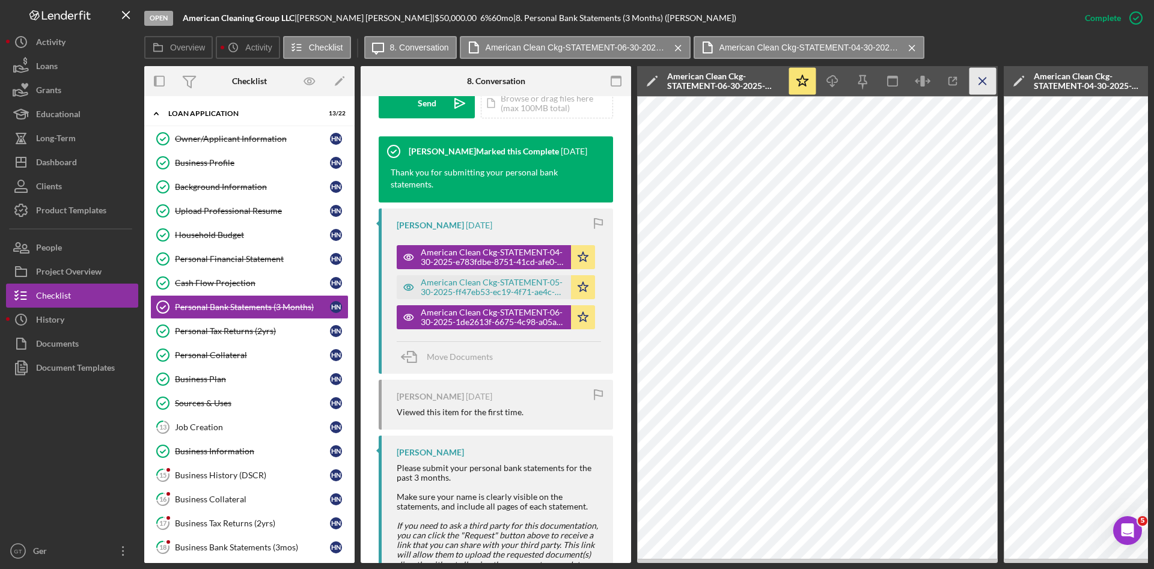
click at [978, 84] on icon "Icon/Menu Close" at bounding box center [982, 81] width 27 height 27
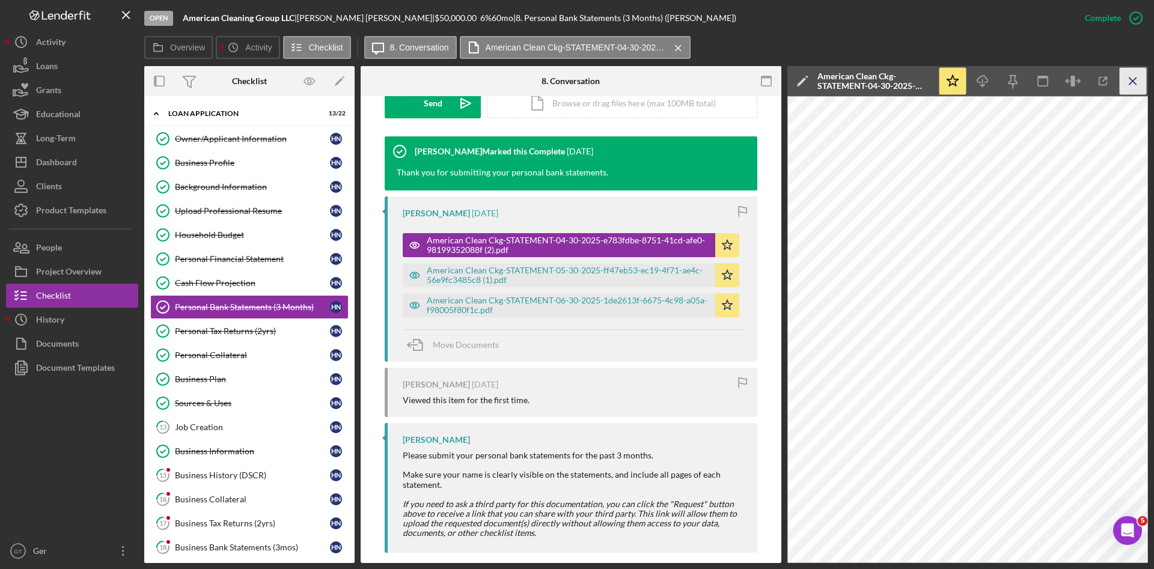
click at [1025, 83] on line "button" at bounding box center [1132, 81] width 7 height 7
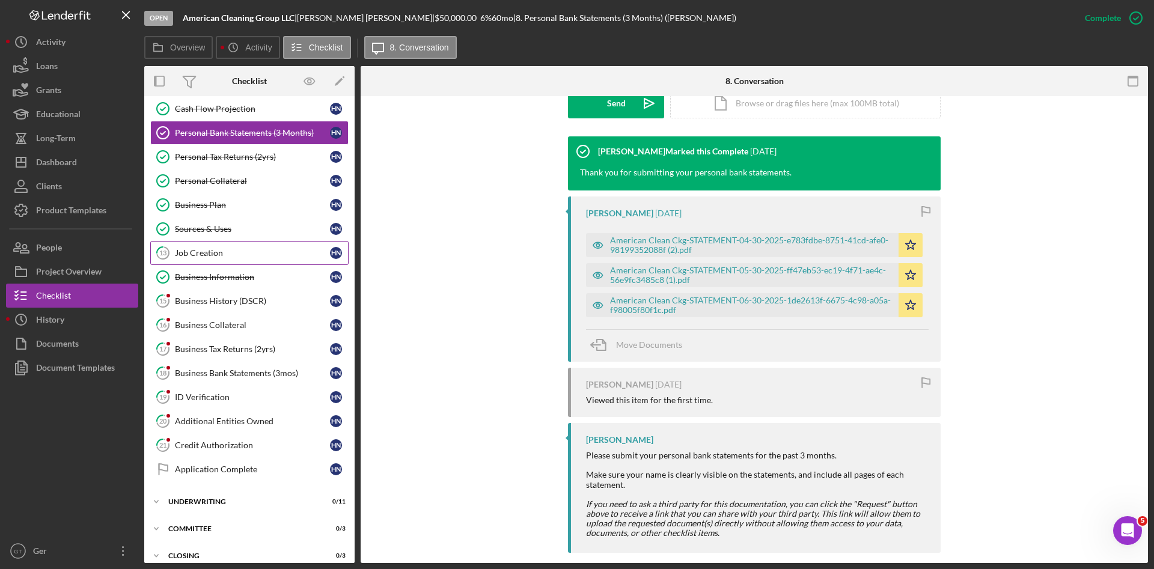
scroll to position [180, 0]
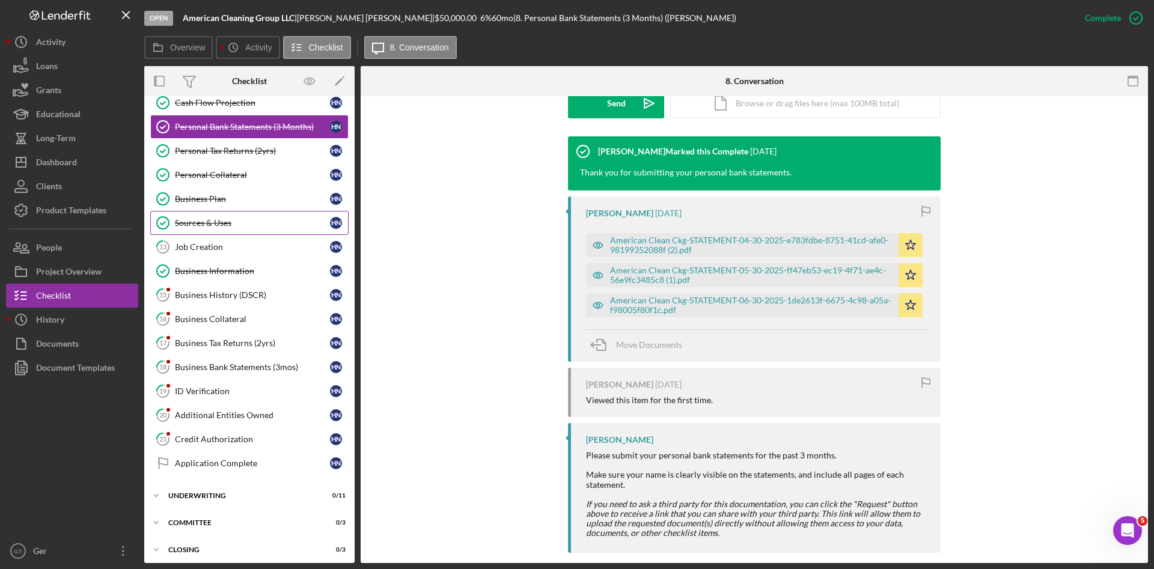
click at [225, 224] on div "Sources & Uses" at bounding box center [252, 223] width 155 height 10
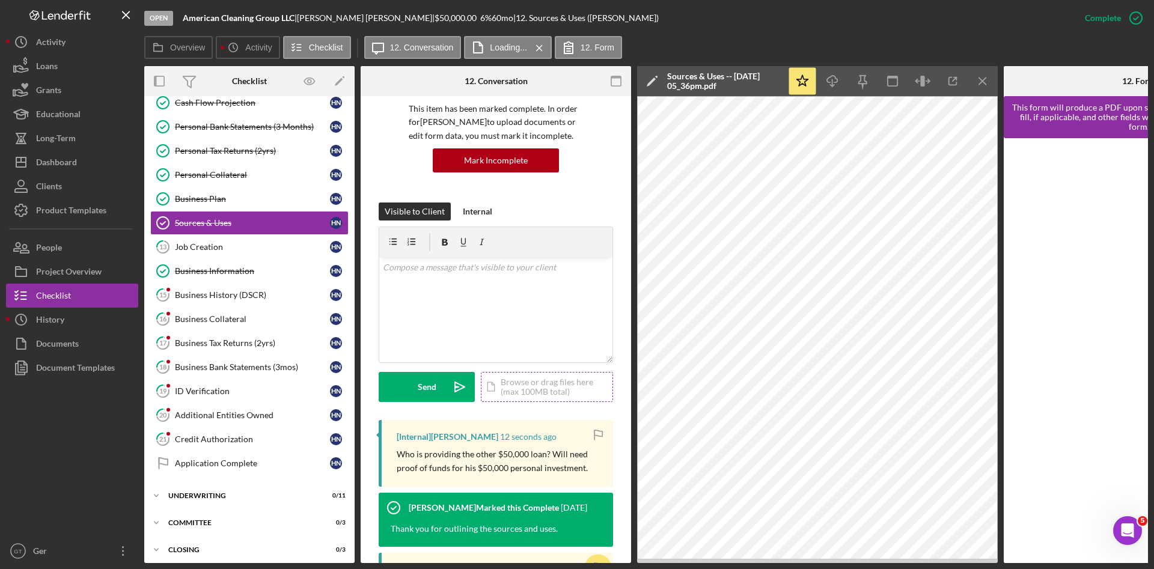
scroll to position [180, 0]
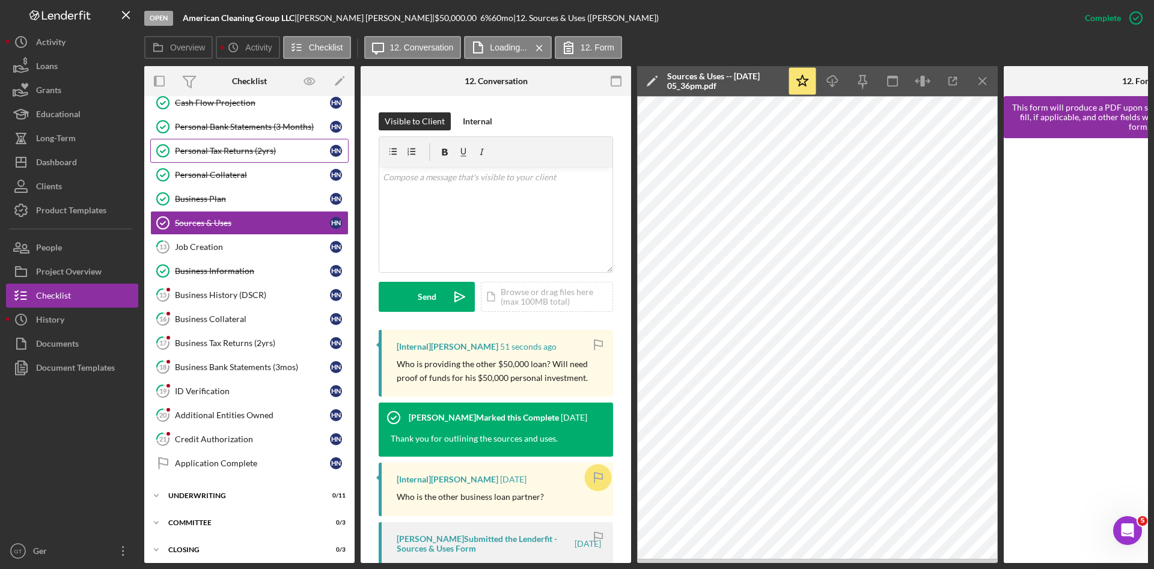
click at [268, 148] on div "Personal Tax Returns (2yrs)" at bounding box center [252, 151] width 155 height 10
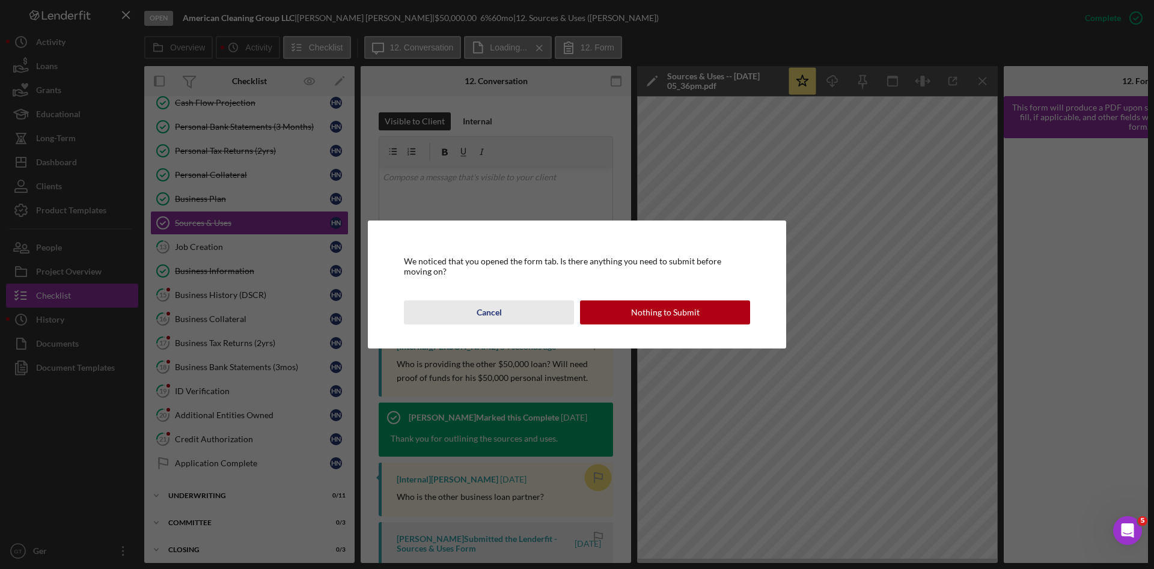
click at [517, 312] on button "Cancel" at bounding box center [489, 312] width 170 height 24
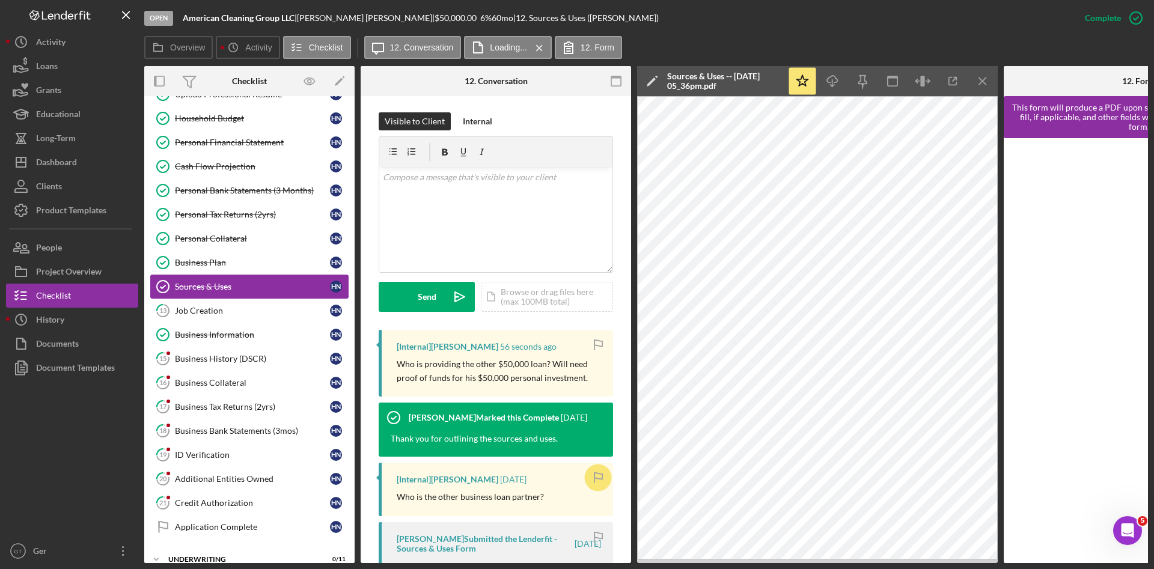
scroll to position [90, 0]
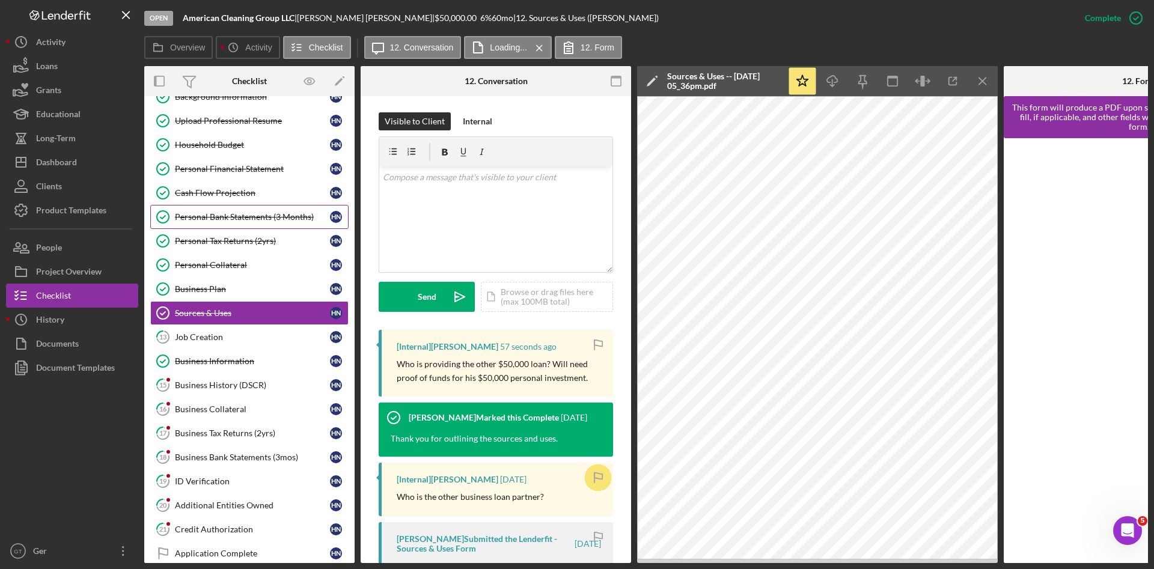
click at [251, 216] on div "Personal Bank Statements (3 Months)" at bounding box center [252, 217] width 155 height 10
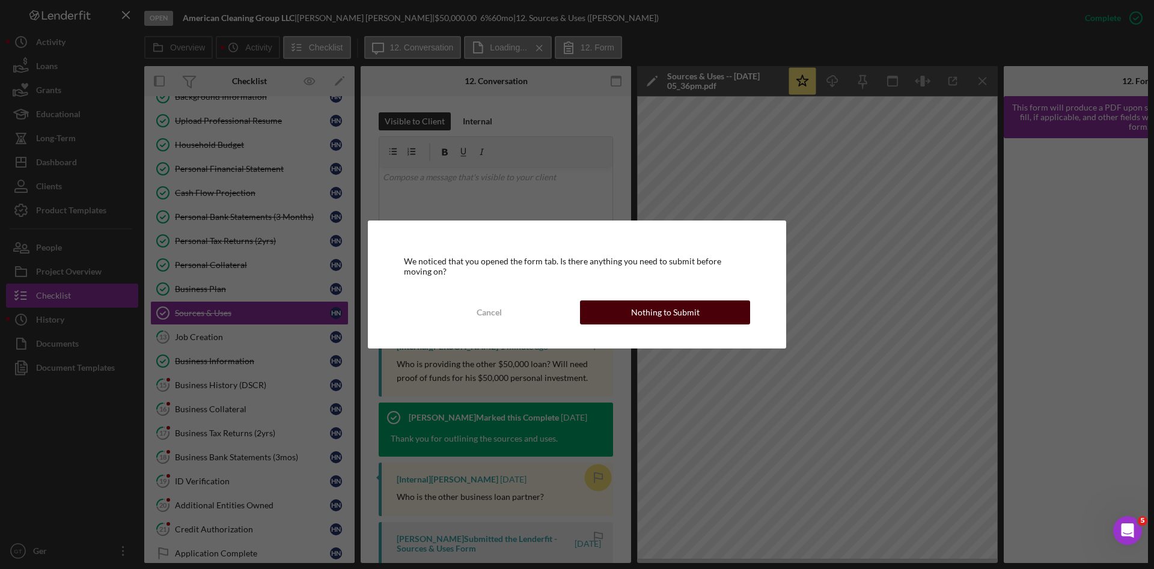
click at [618, 311] on button "Nothing to Submit" at bounding box center [665, 312] width 170 height 24
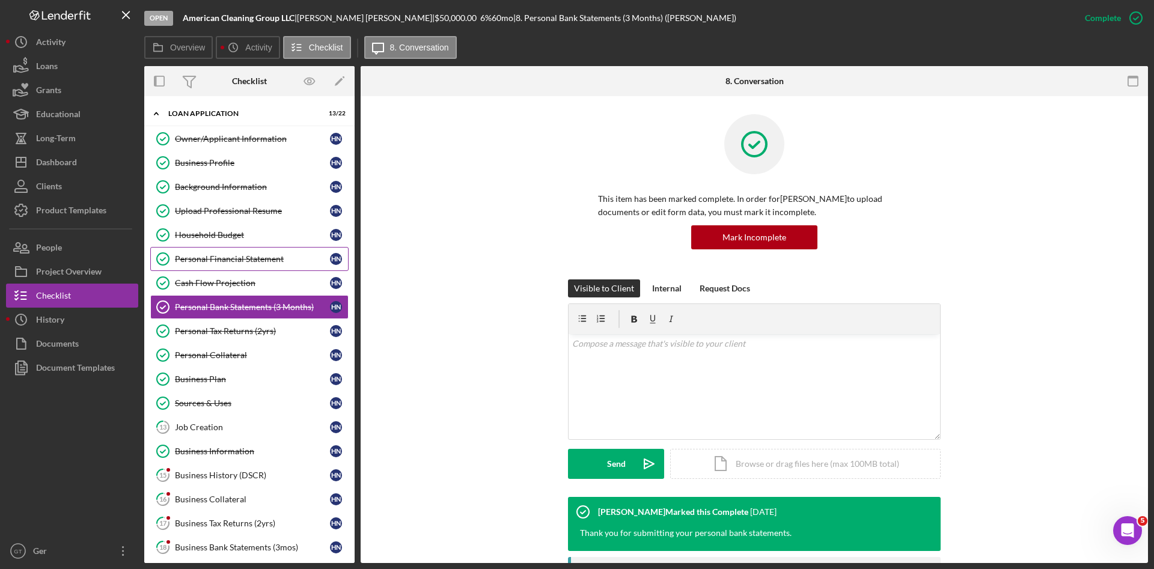
click at [255, 252] on link "Personal Financial Statement Personal Financial Statement H N" at bounding box center [249, 259] width 198 height 24
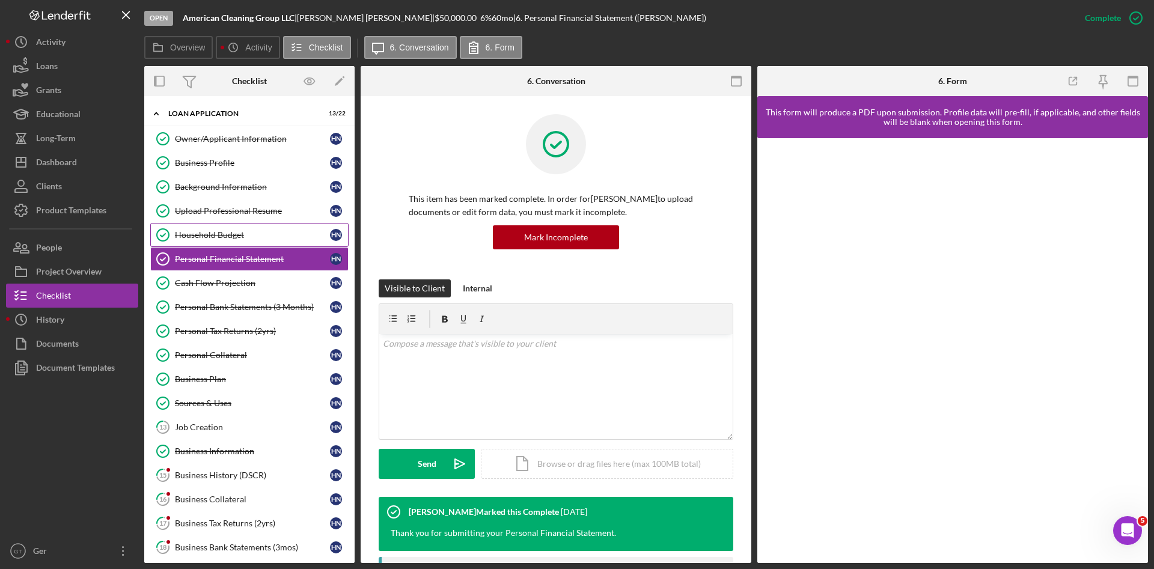
click at [255, 233] on div "Household Budget" at bounding box center [252, 235] width 155 height 10
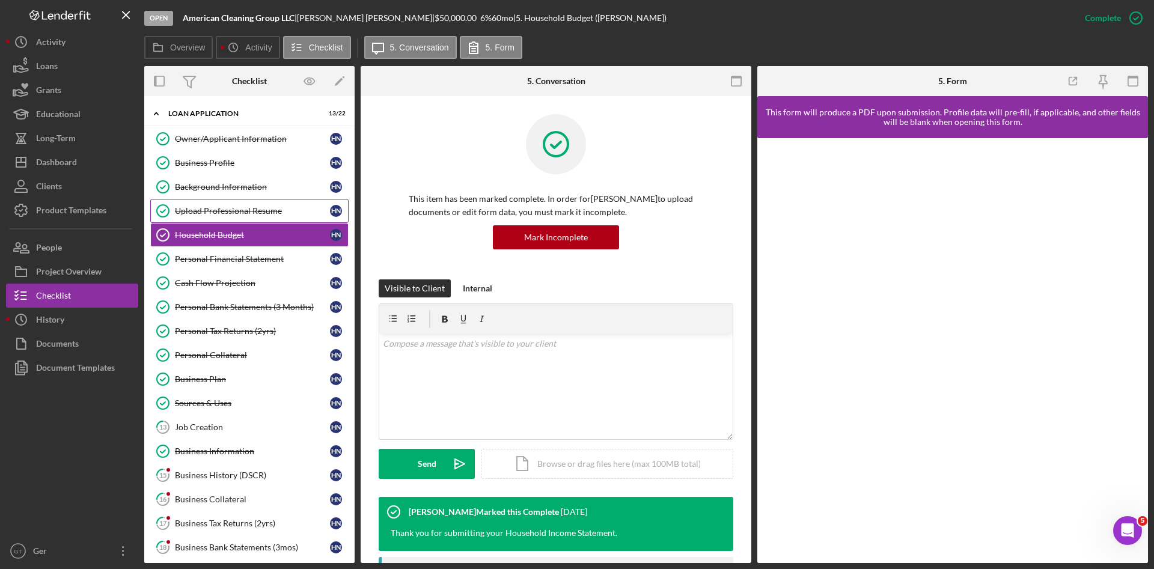
click at [258, 211] on div "Upload Professional Resume" at bounding box center [252, 211] width 155 height 10
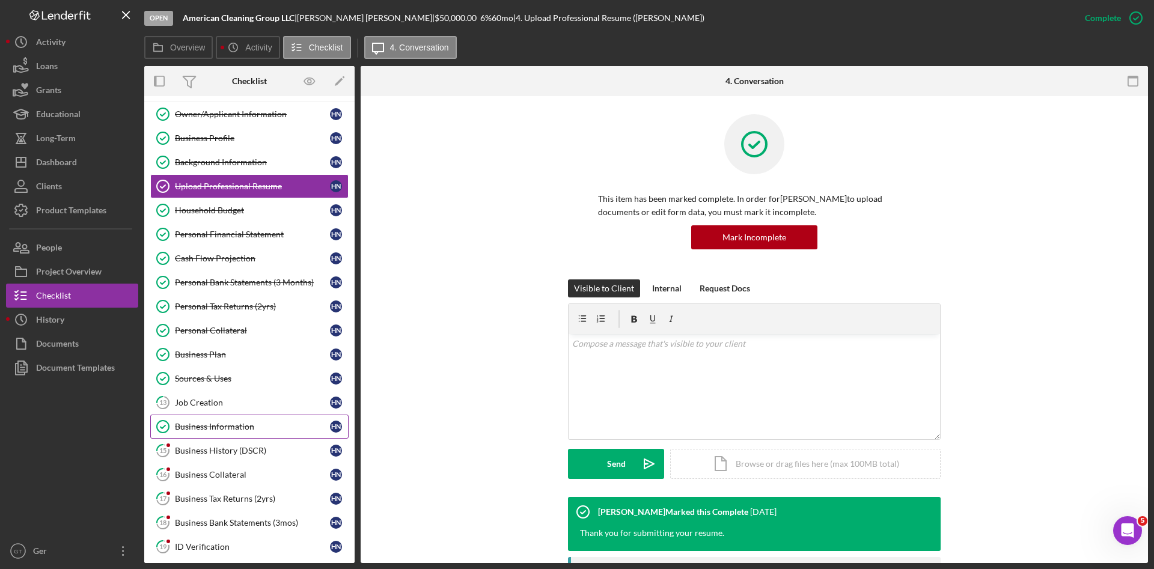
scroll to position [90, 0]
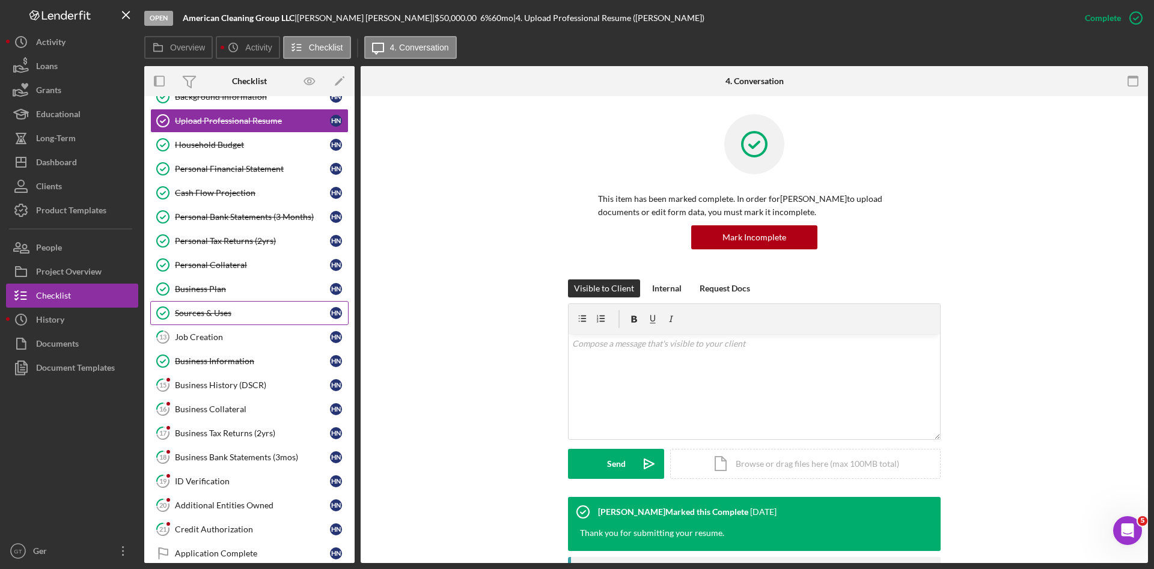
click at [212, 311] on div "Sources & Uses" at bounding box center [252, 313] width 155 height 10
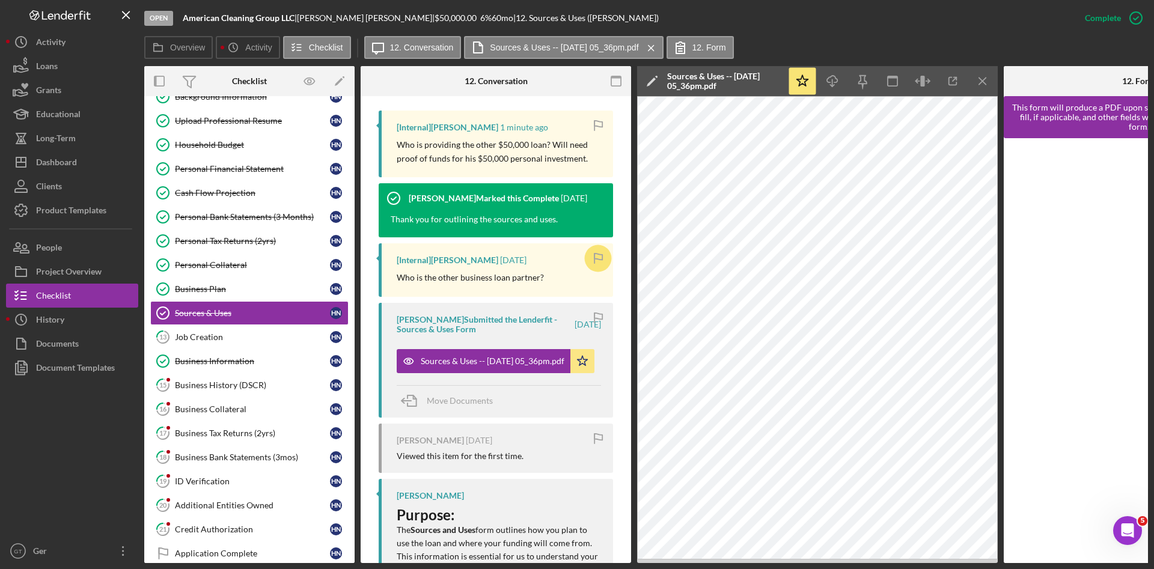
scroll to position [451, 0]
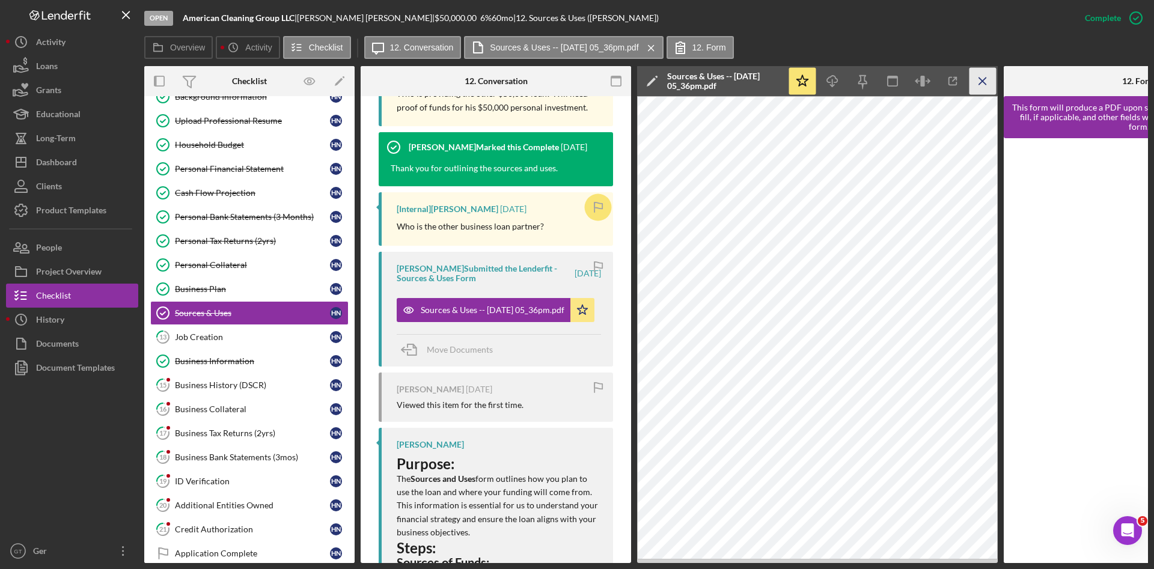
click at [987, 82] on icon "Icon/Menu Close" at bounding box center [982, 81] width 27 height 27
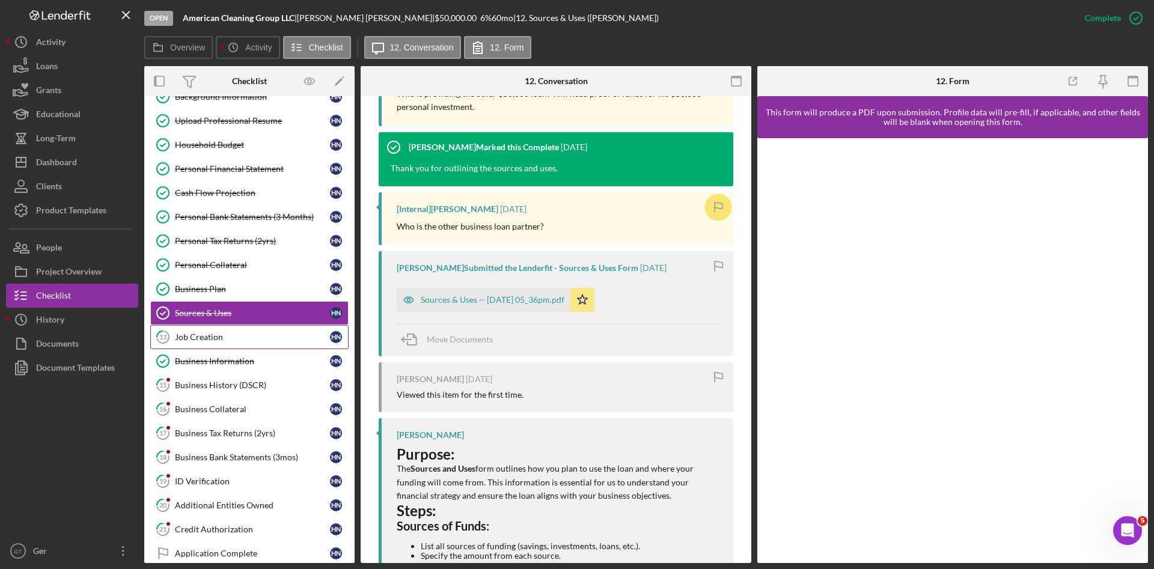
scroll to position [180, 0]
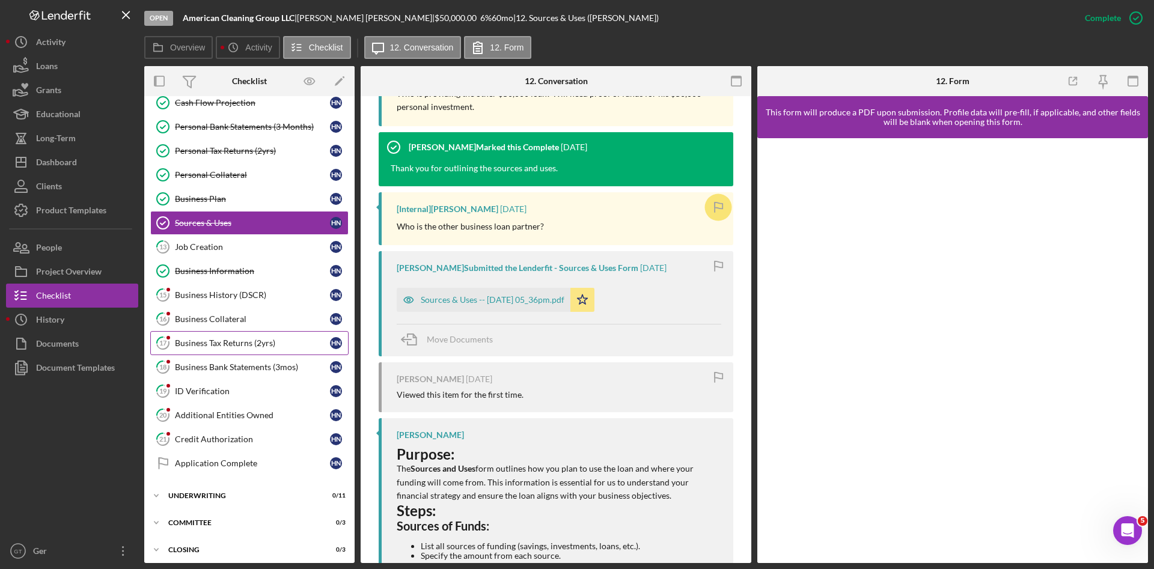
click at [238, 342] on div "Business Tax Returns (2yrs)" at bounding box center [252, 343] width 155 height 10
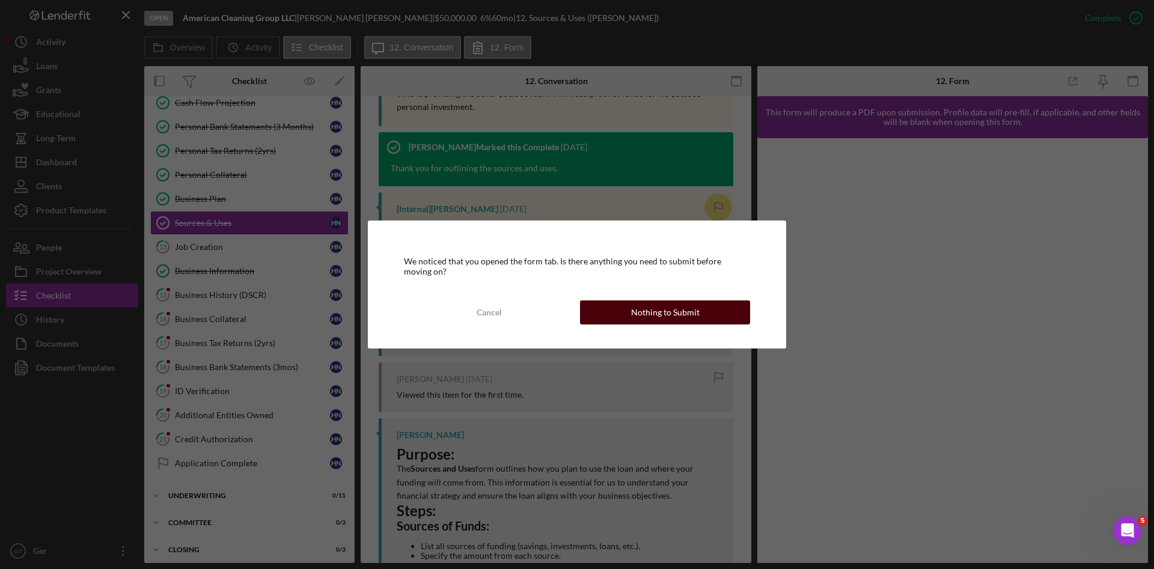
click at [677, 305] on div "Nothing to Submit" at bounding box center [665, 312] width 68 height 24
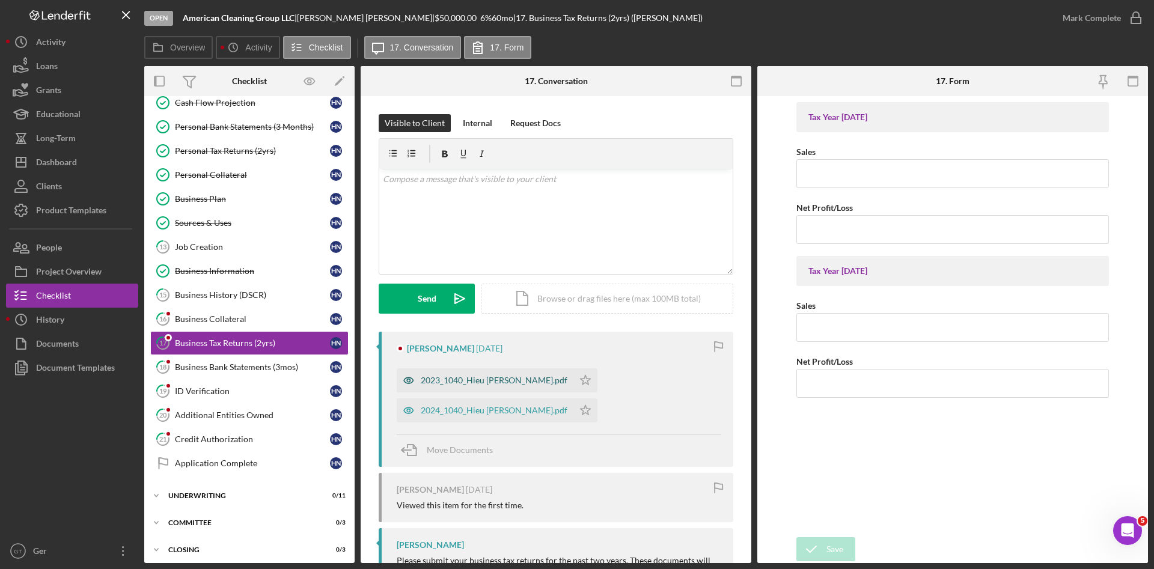
click at [498, 379] on div "2023_1040_Hieu [PERSON_NAME].pdf" at bounding box center [494, 381] width 147 height 10
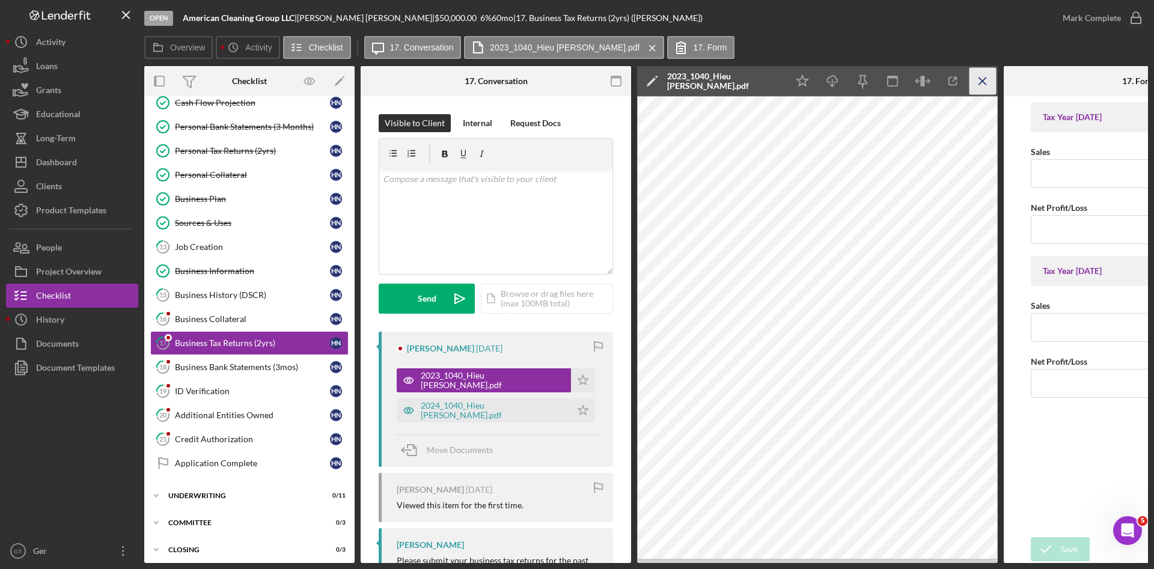
click at [978, 91] on icon "Icon/Menu Close" at bounding box center [982, 81] width 27 height 27
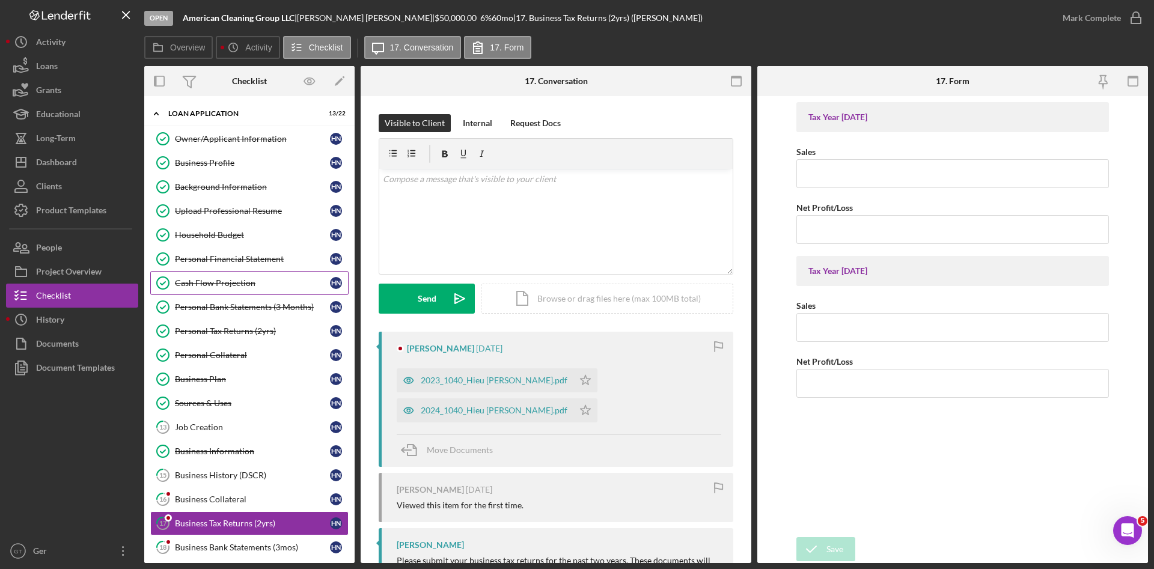
scroll to position [186, 0]
